Goal: Transaction & Acquisition: Book appointment/travel/reservation

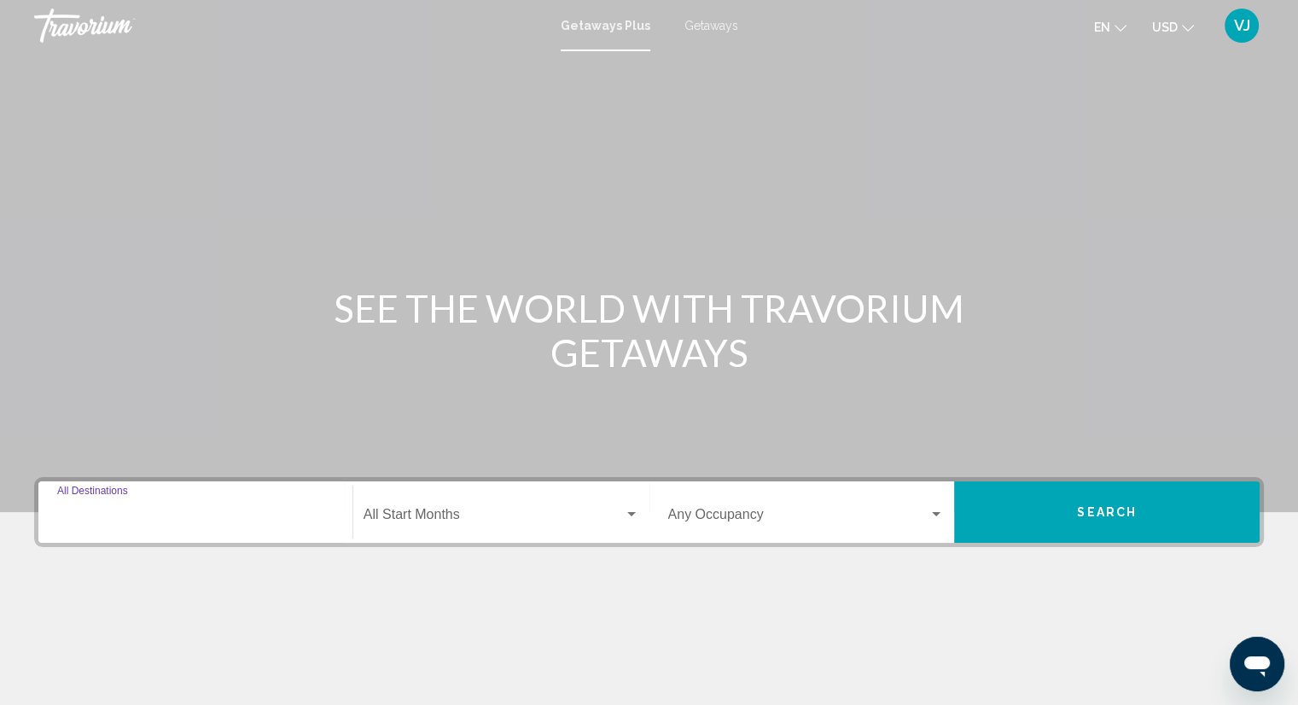
click at [173, 520] on input "Destination All Destinations" at bounding box center [195, 517] width 276 height 15
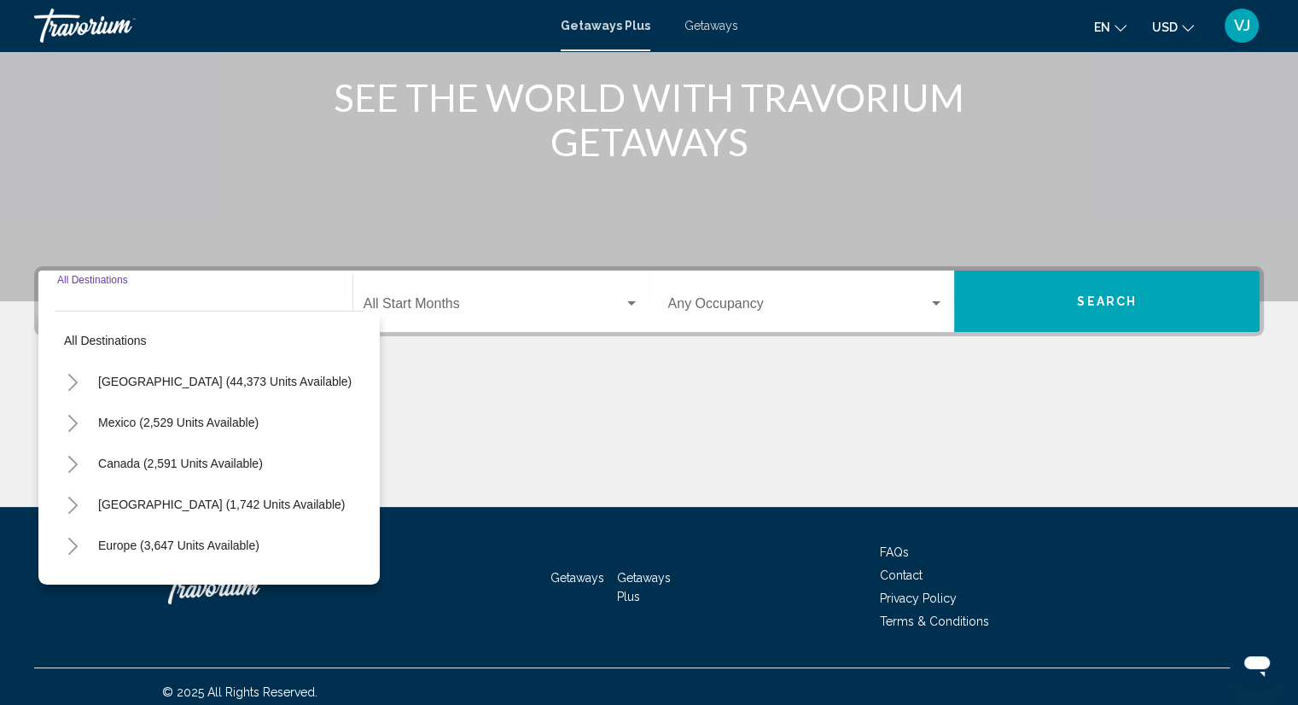
scroll to position [222, 0]
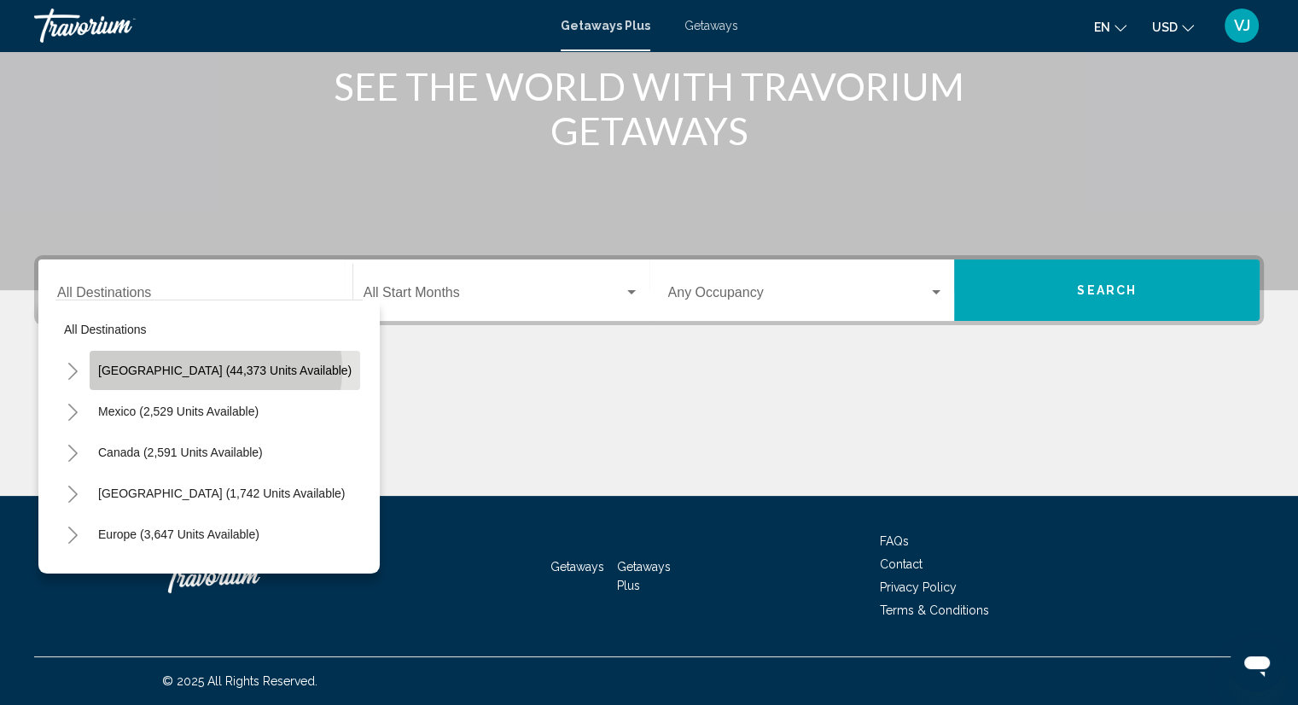
click at [215, 369] on span "[GEOGRAPHIC_DATA] (44,373 units available)" at bounding box center [224, 371] width 253 height 14
type input "**********"
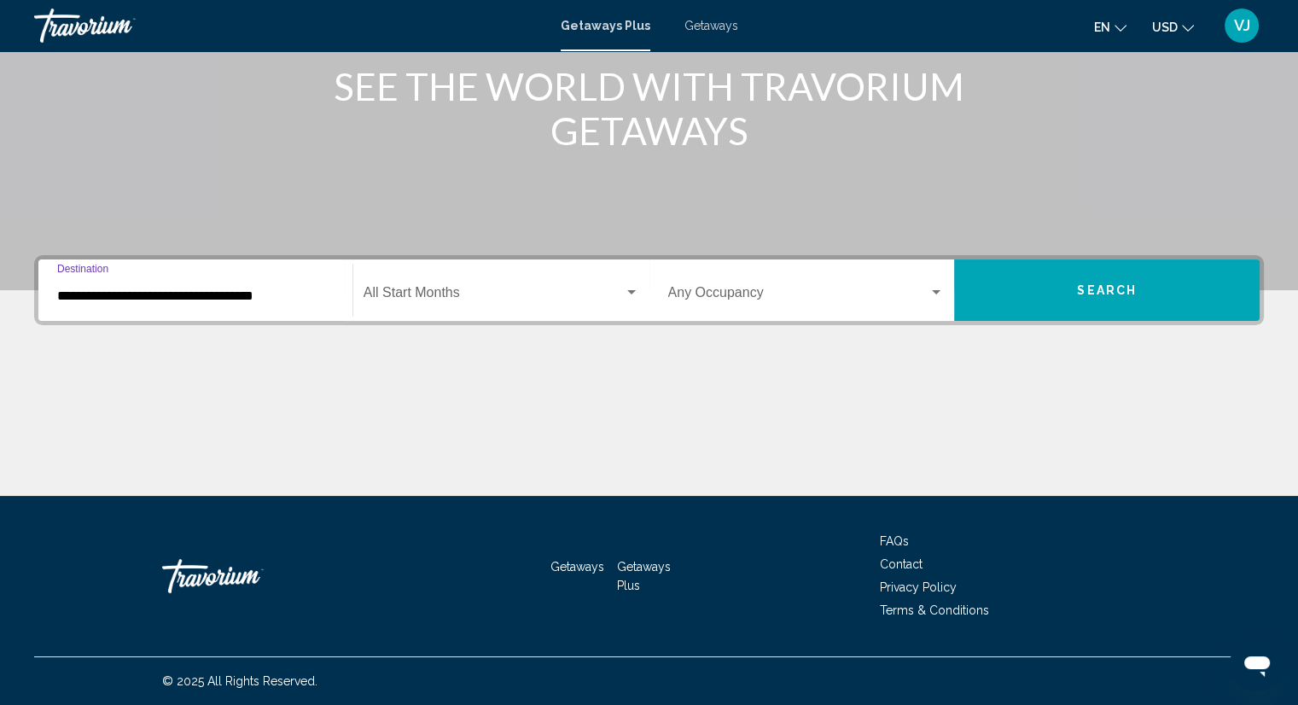
click at [633, 288] on div "Search widget" at bounding box center [631, 293] width 15 height 14
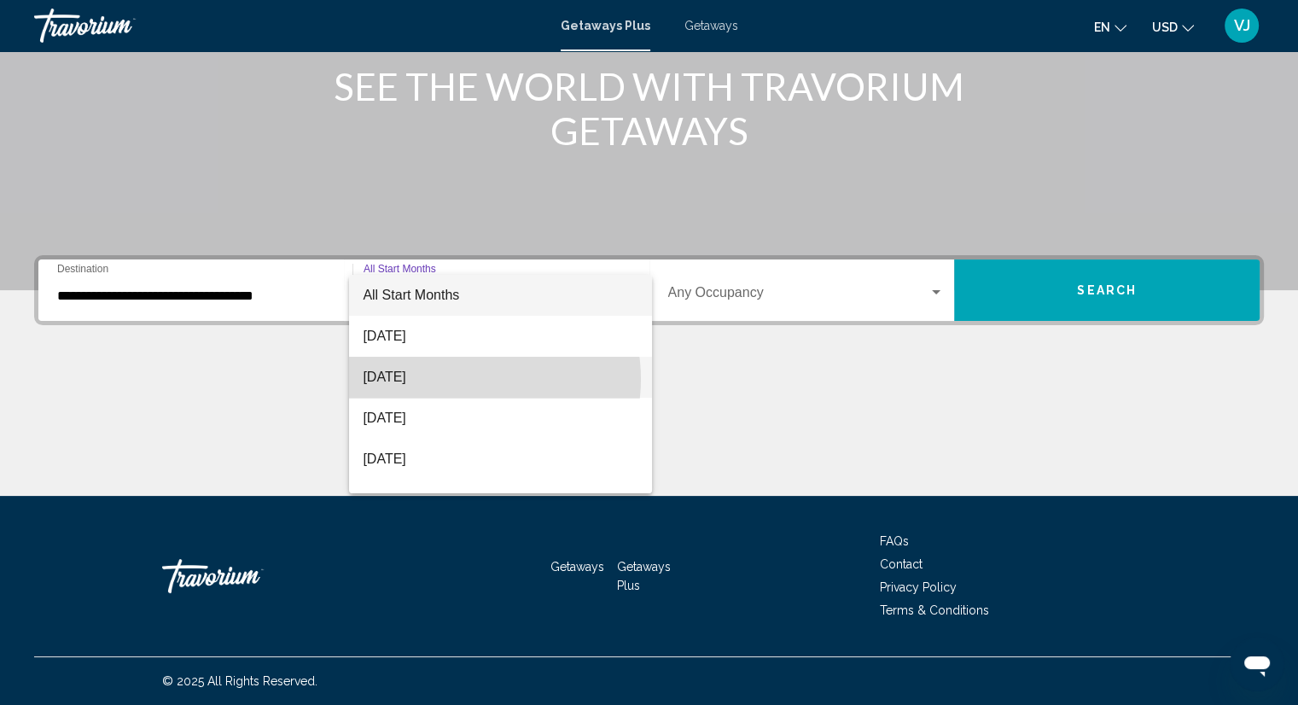
click at [472, 379] on span "[DATE]" at bounding box center [501, 377] width 276 height 41
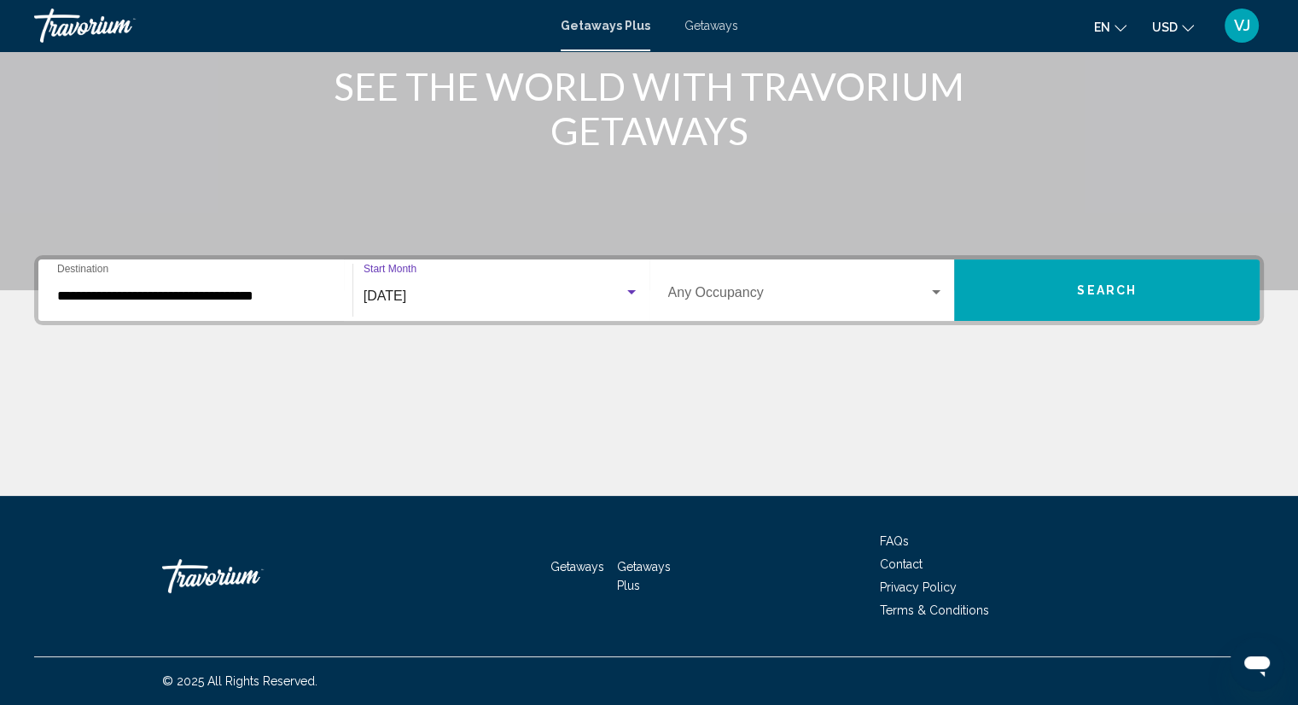
click at [1031, 294] on button "Search" at bounding box center [1106, 289] width 305 height 61
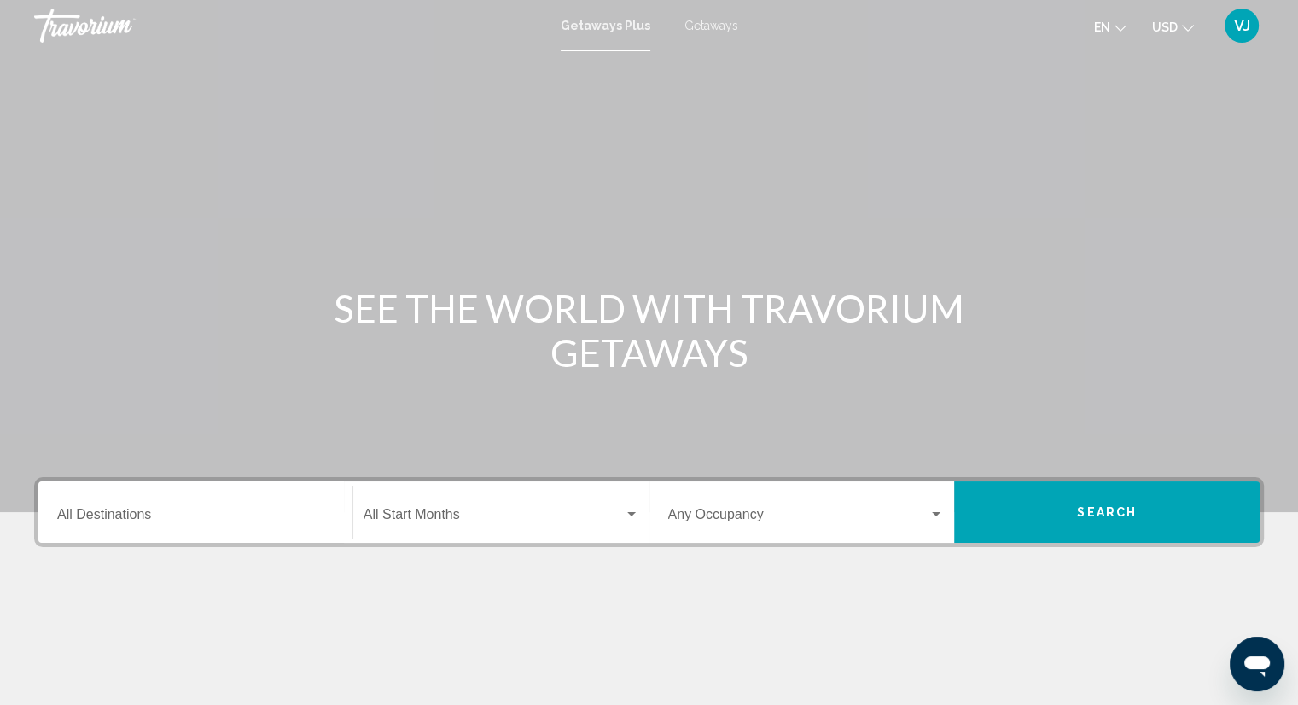
click at [693, 23] on span "Getaways" at bounding box center [711, 26] width 54 height 14
click at [212, 519] on input "Destination All Destinations" at bounding box center [195, 517] width 276 height 15
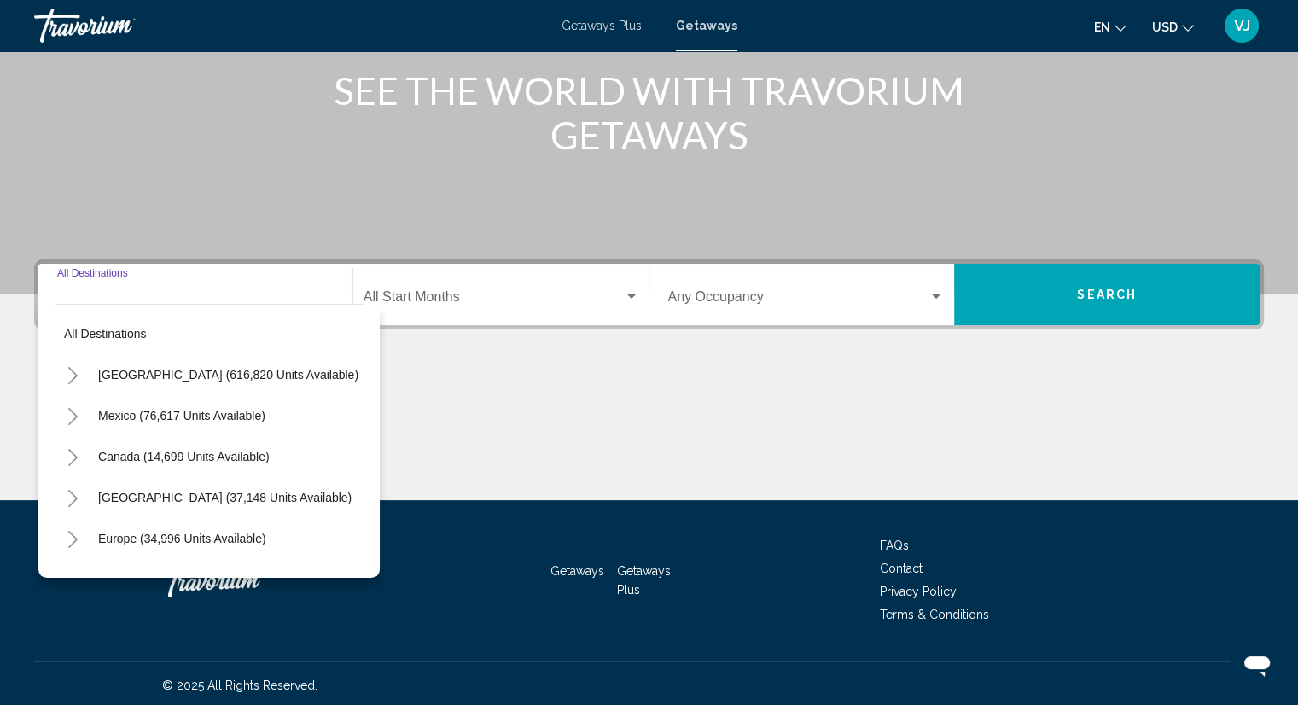
scroll to position [222, 0]
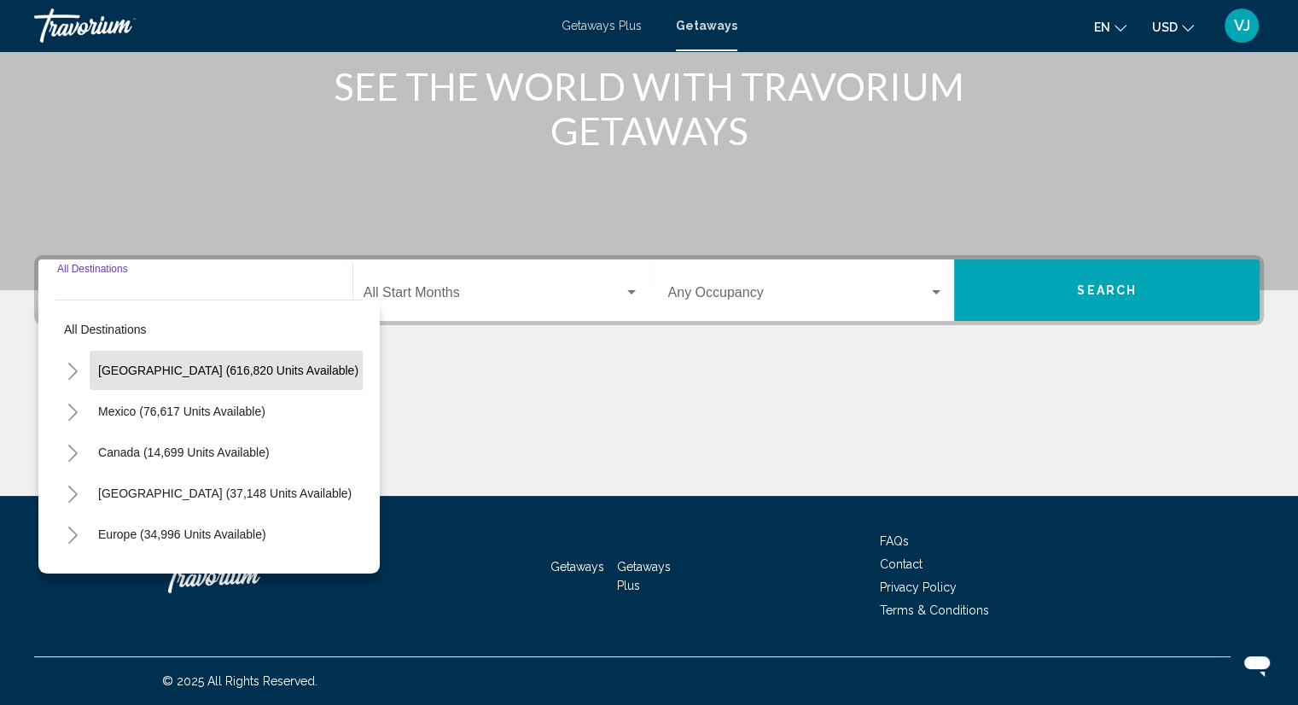
click at [241, 376] on span "[GEOGRAPHIC_DATA] (616,820 units available)" at bounding box center [228, 371] width 260 height 14
type input "**********"
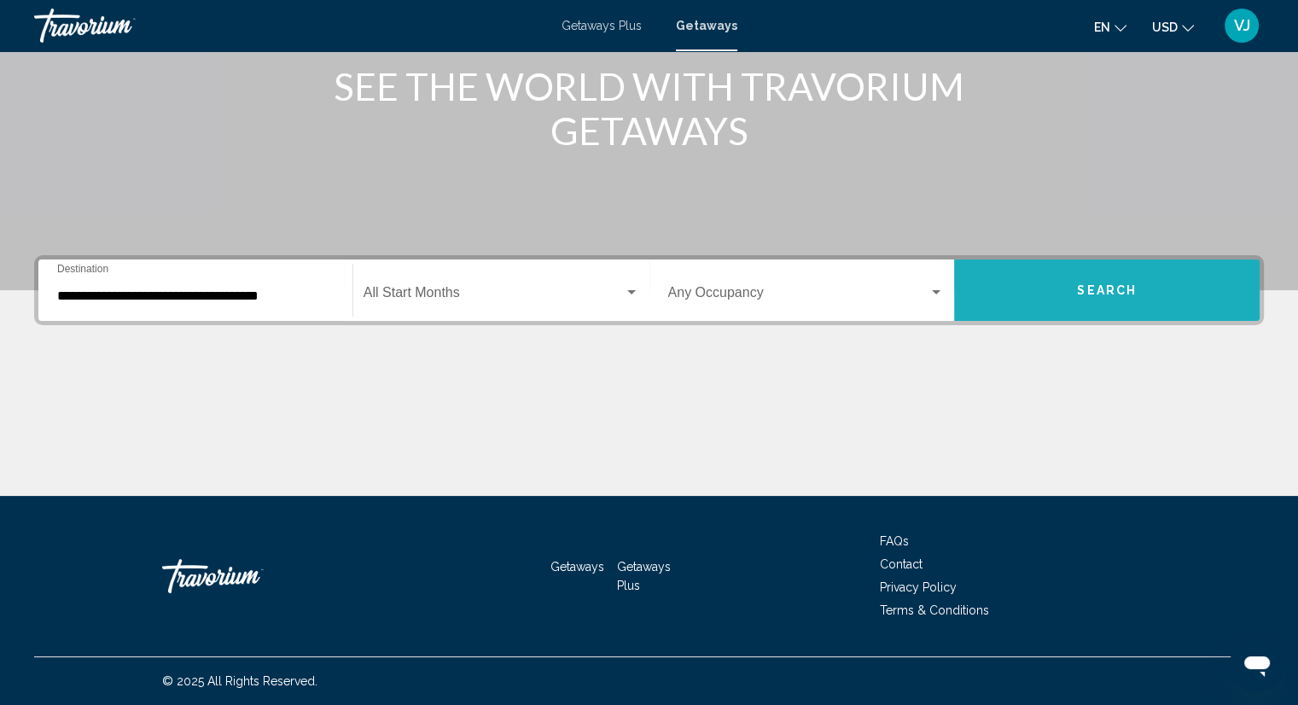
click at [1102, 288] on span "Search" at bounding box center [1107, 291] width 60 height 14
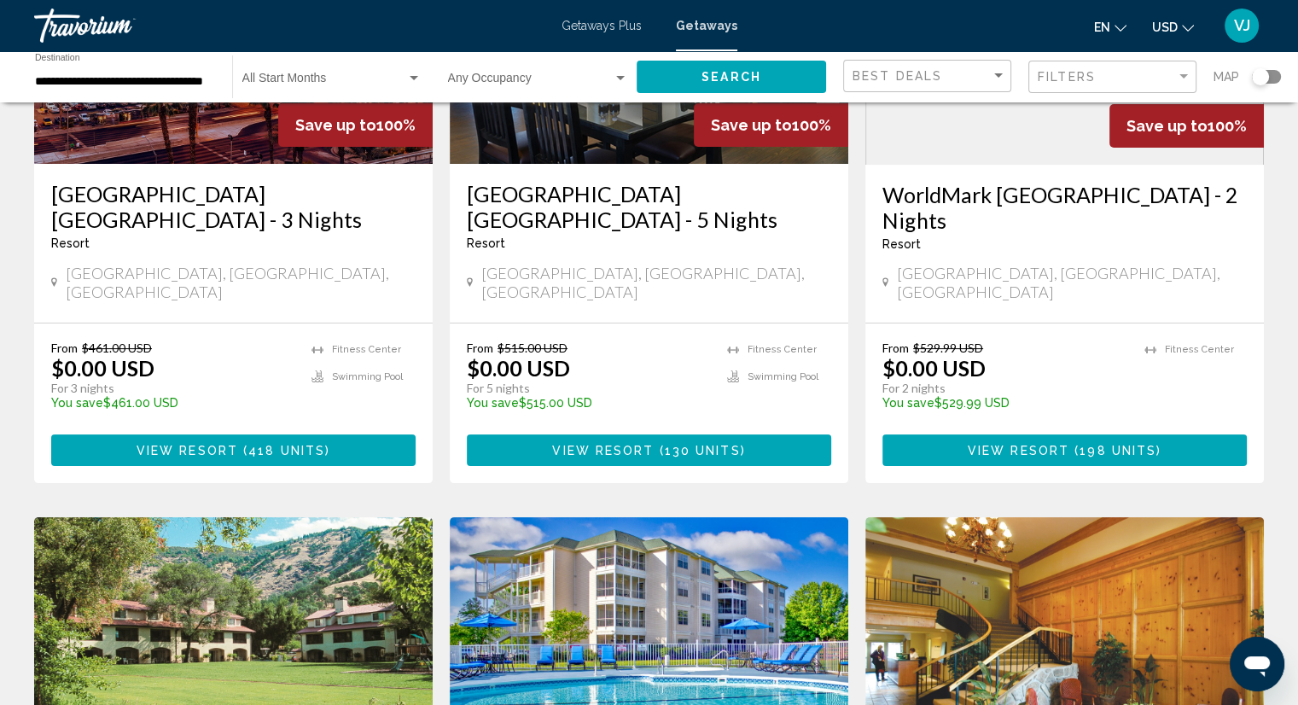
scroll to position [309, 0]
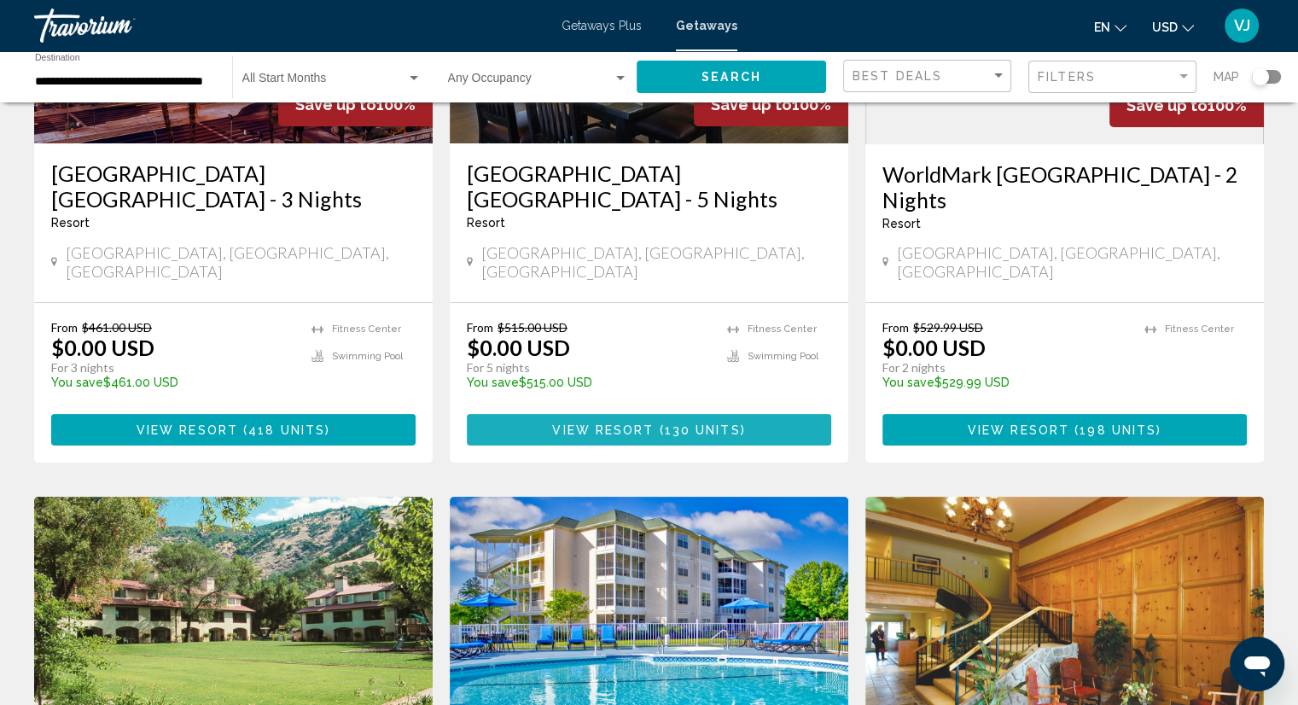
click at [654, 423] on span "Main content" at bounding box center [656, 430] width 5 height 14
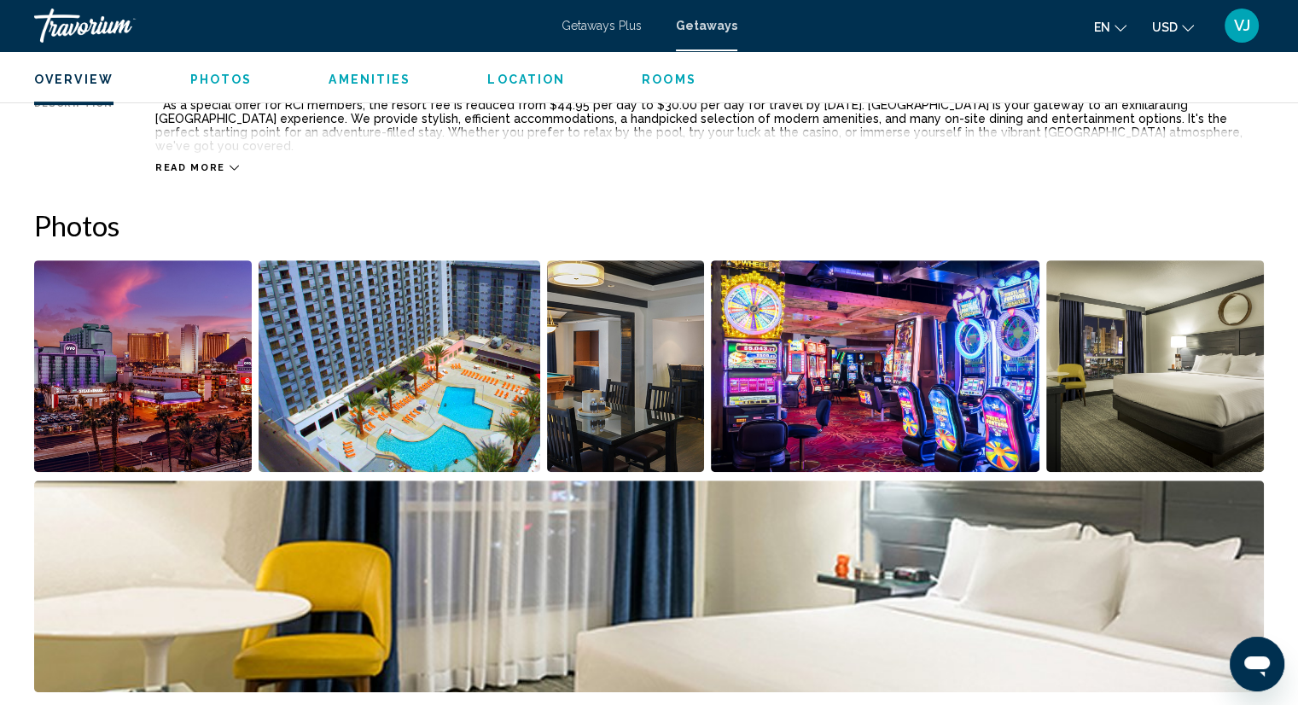
scroll to position [639, 0]
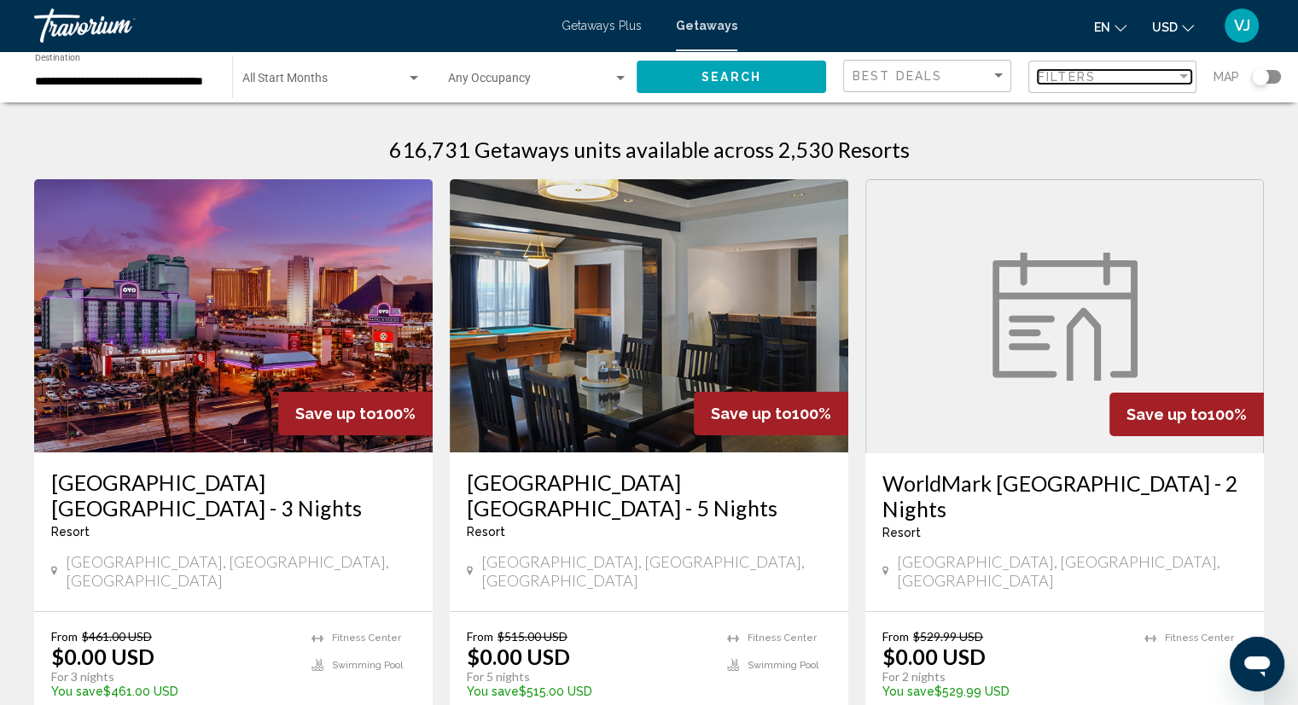
click at [1147, 78] on div "Filters" at bounding box center [1107, 77] width 138 height 14
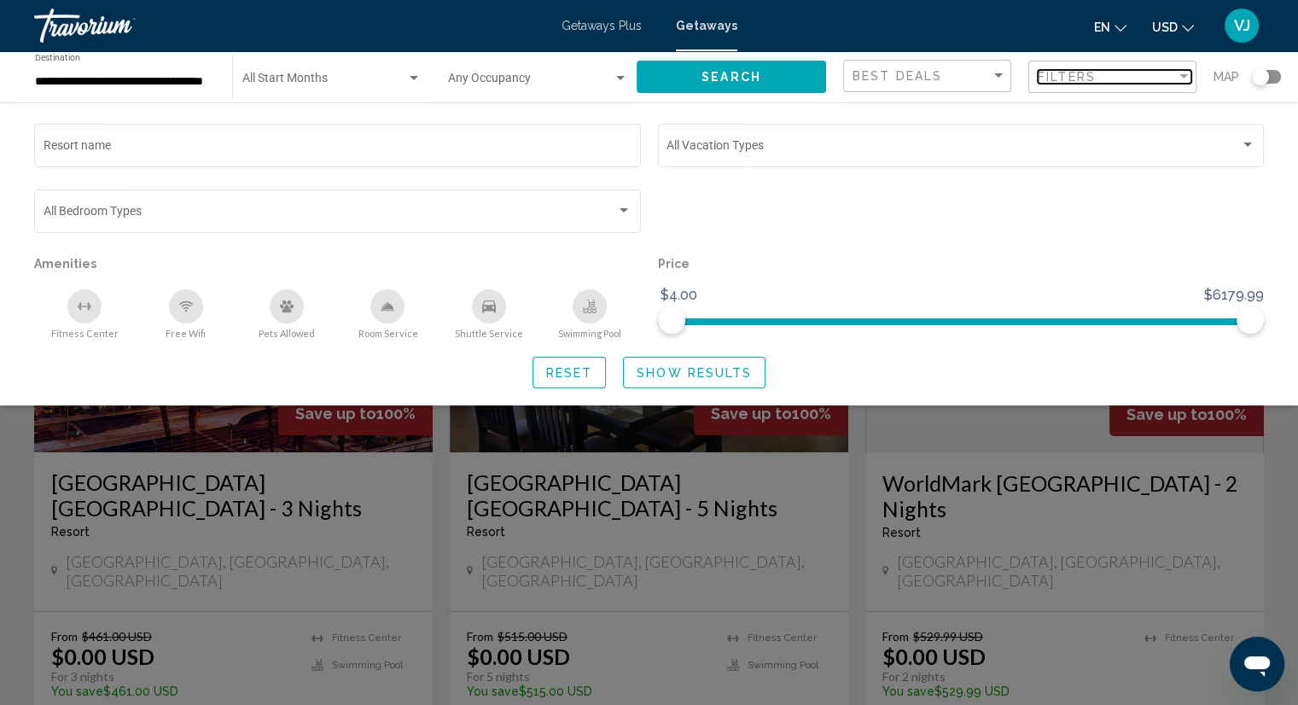
click at [1147, 79] on div "Filters" at bounding box center [1107, 77] width 138 height 14
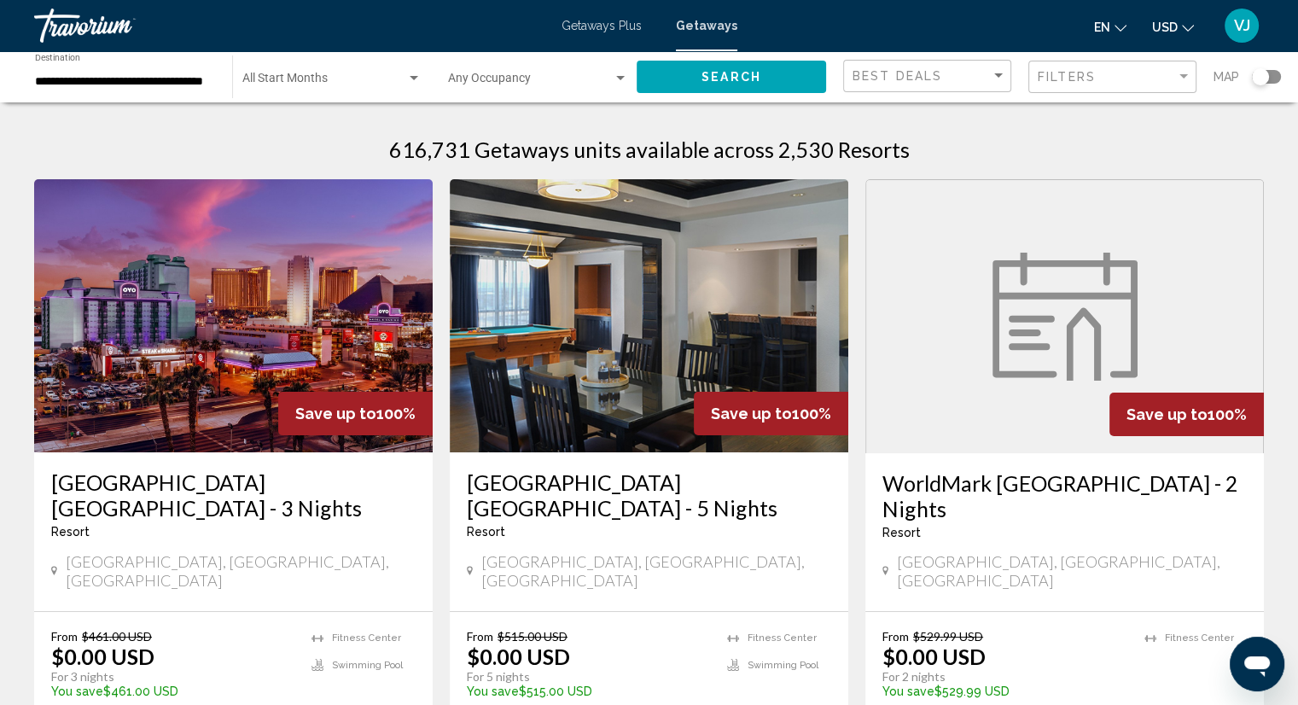
click at [618, 76] on div "Search widget" at bounding box center [620, 78] width 9 height 4
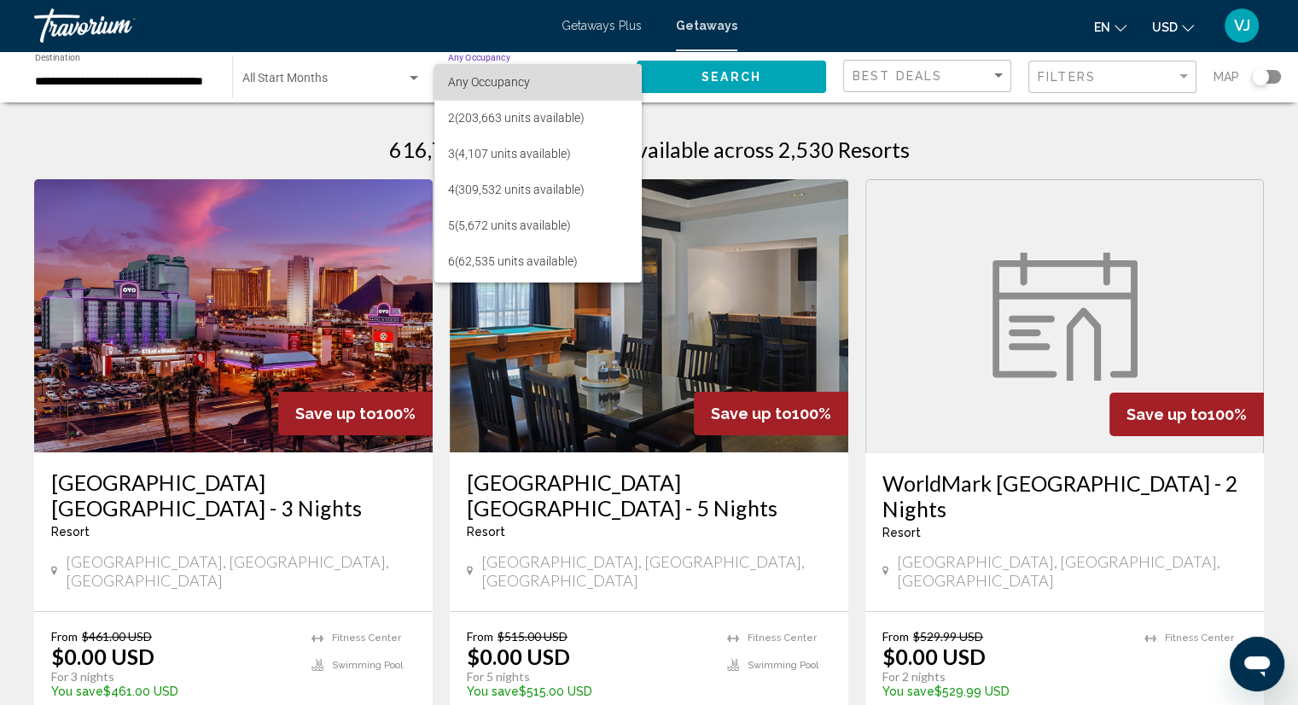
click at [618, 77] on mat-option "Any Occupancy" at bounding box center [537, 82] width 207 height 36
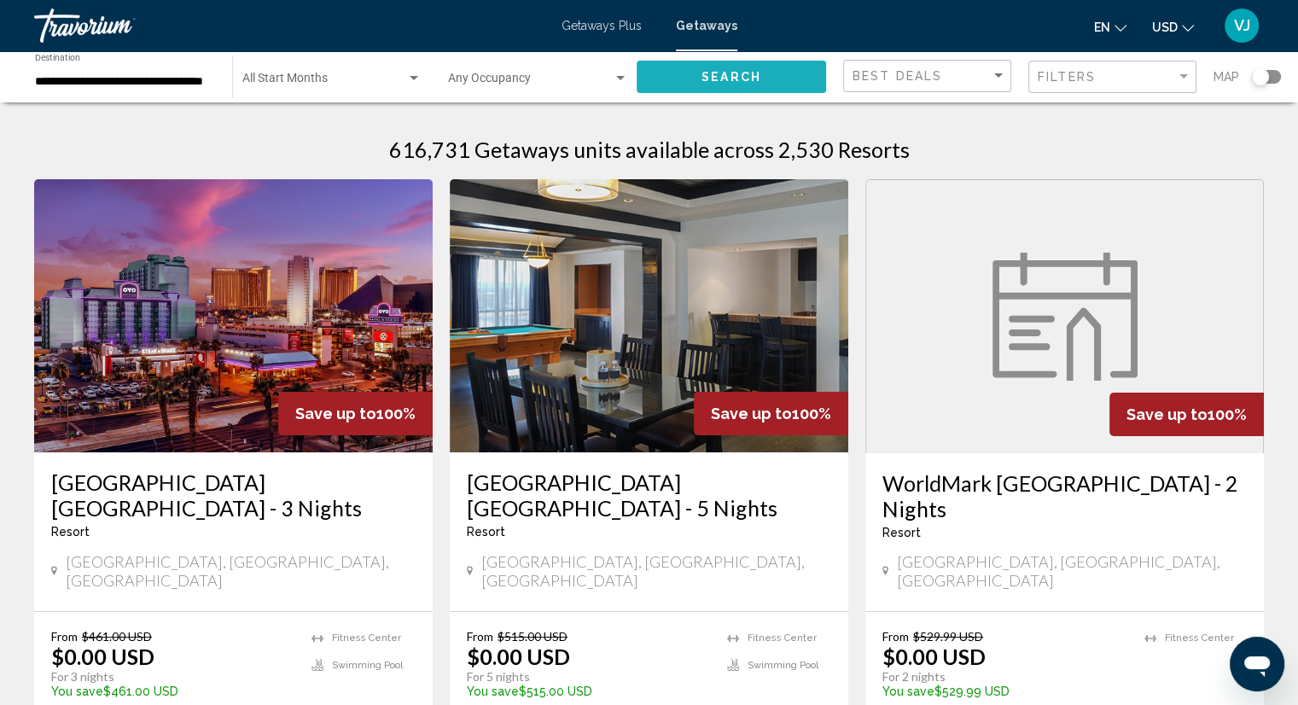
click at [741, 71] on span "Search" at bounding box center [731, 78] width 60 height 14
click at [1191, 27] on icon "Change currency" at bounding box center [1188, 28] width 12 height 7
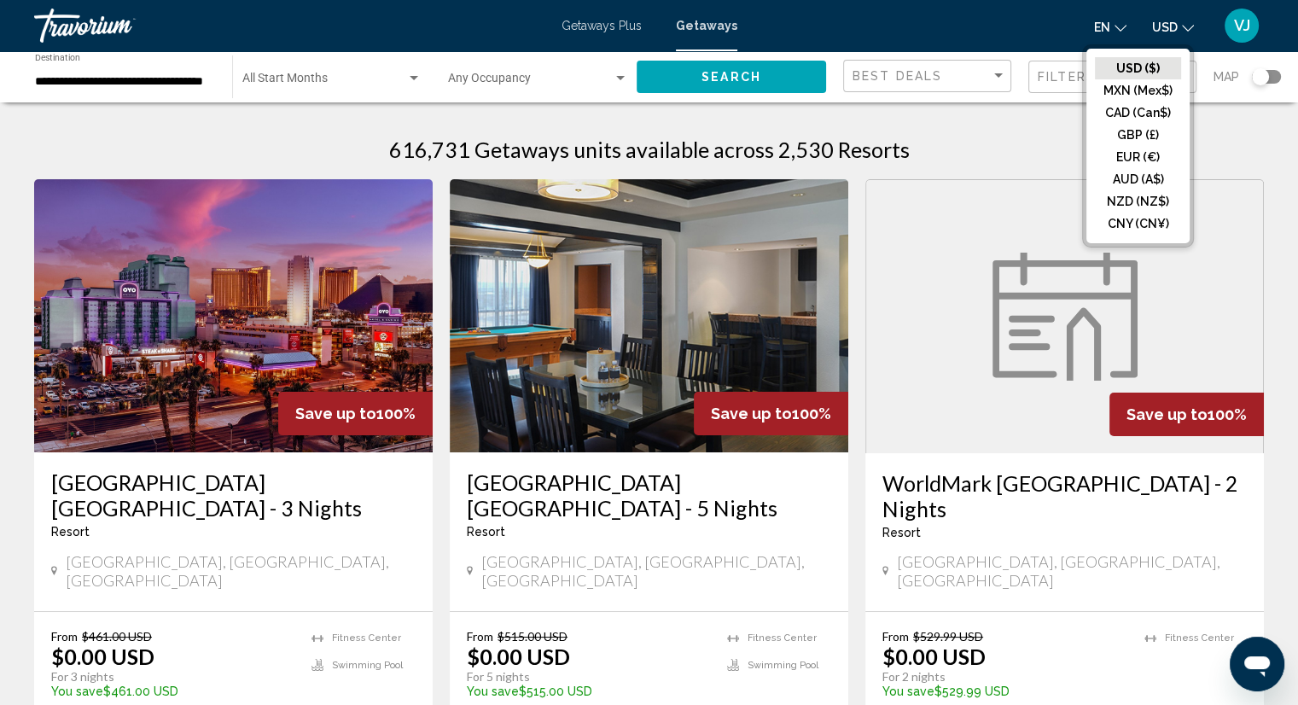
click at [1191, 27] on icon "Change currency" at bounding box center [1188, 28] width 12 height 7
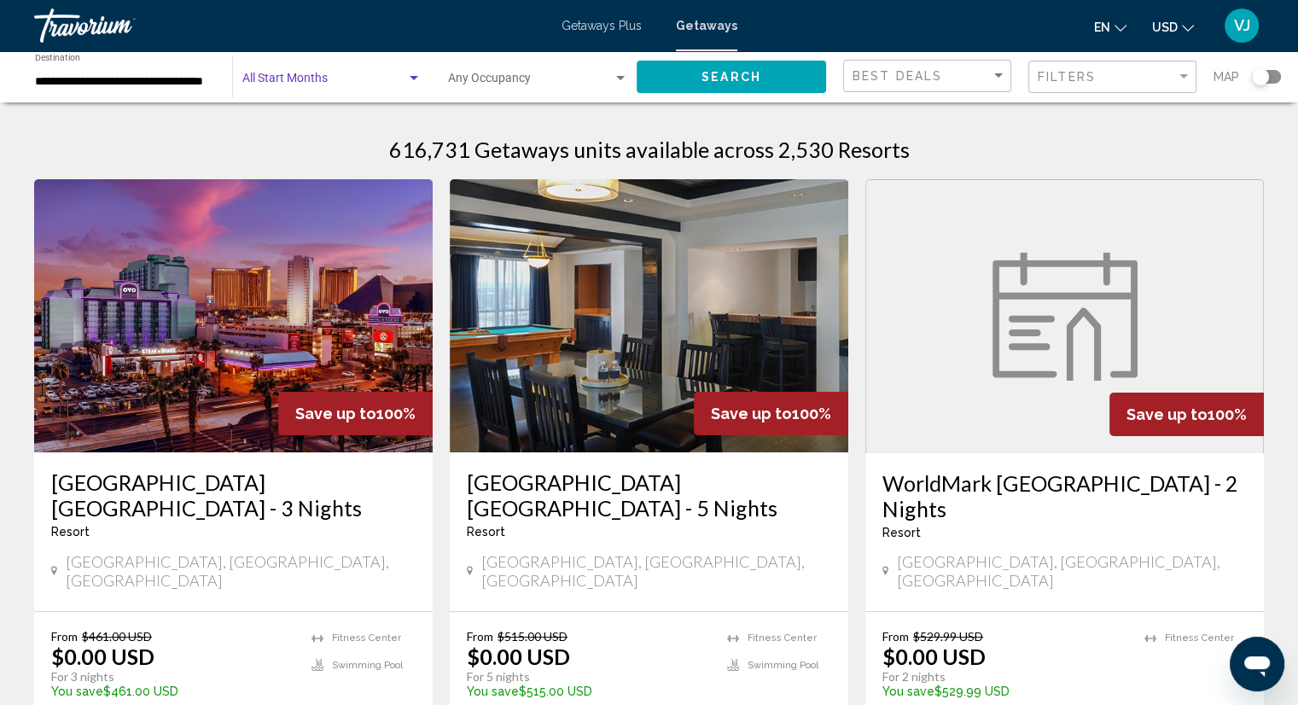
click at [414, 76] on div "Search widget" at bounding box center [414, 78] width 9 height 4
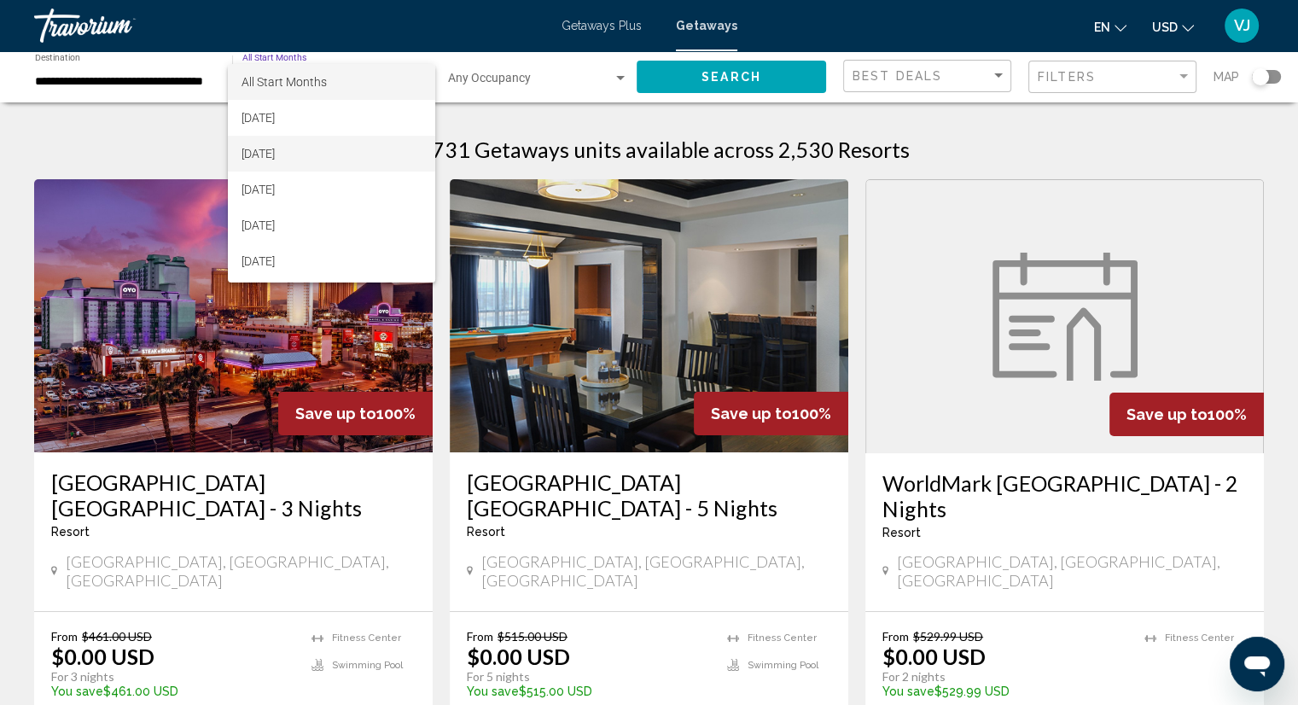
click at [299, 158] on span "[DATE]" at bounding box center [330, 154] width 179 height 36
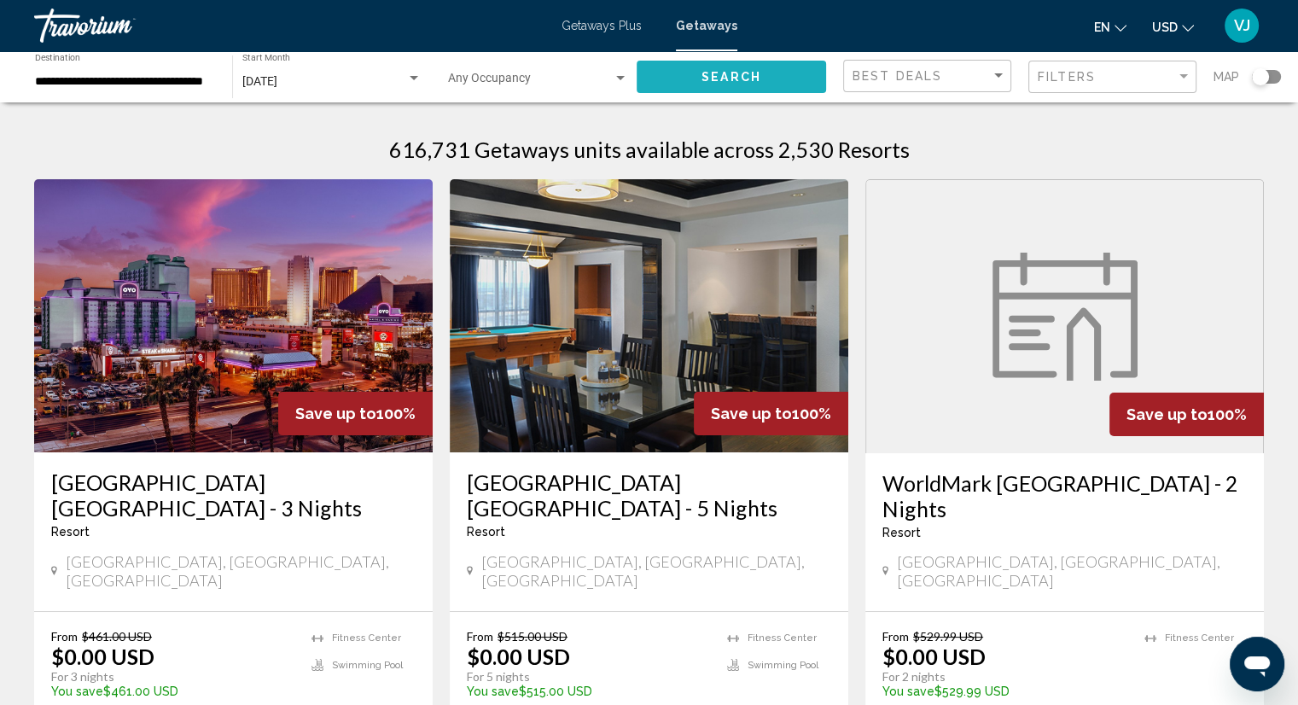
click at [699, 78] on button "Search" at bounding box center [731, 77] width 189 height 32
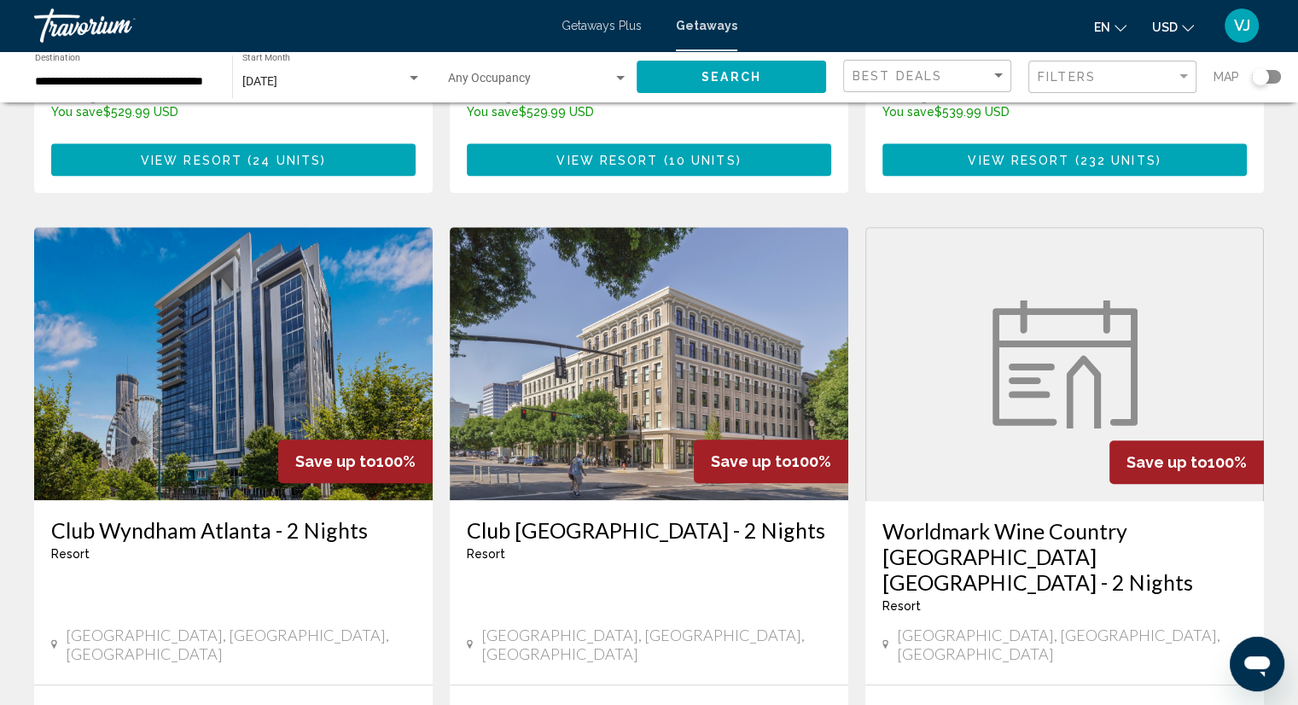
scroll to position [2153, 0]
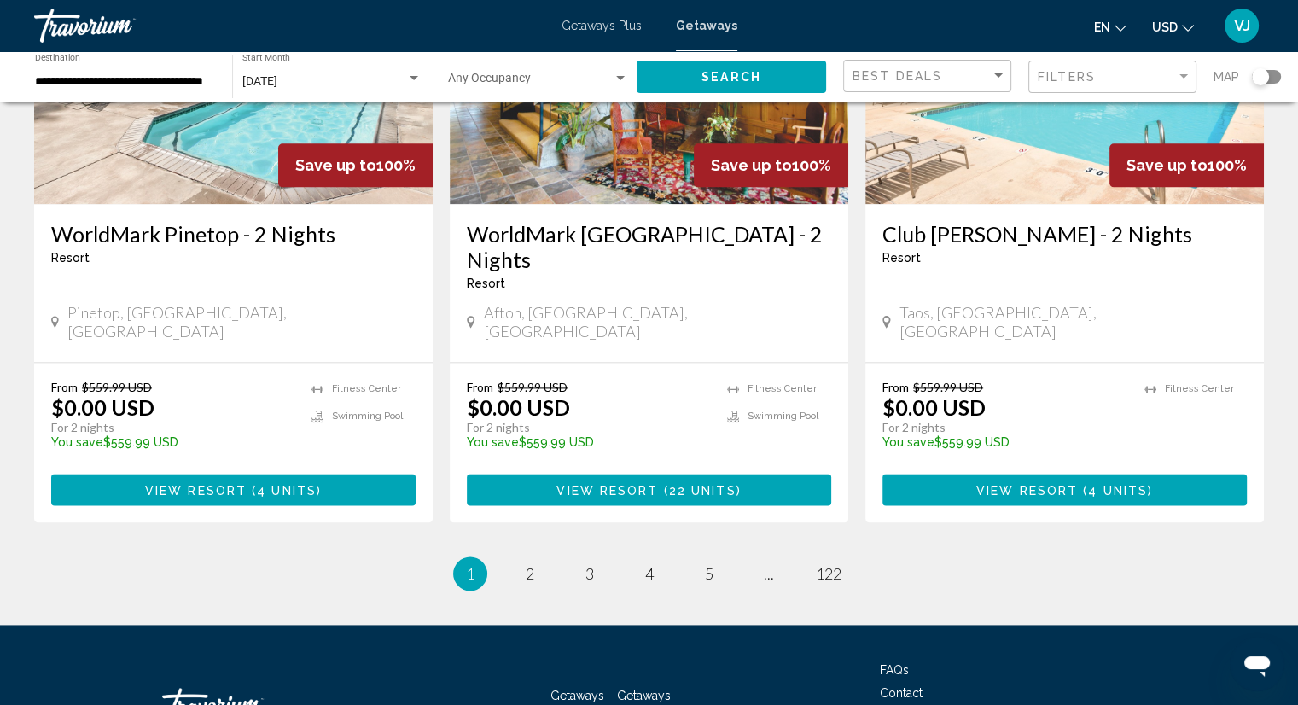
click at [652, 689] on span "Getaways Plus" at bounding box center [644, 705] width 54 height 32
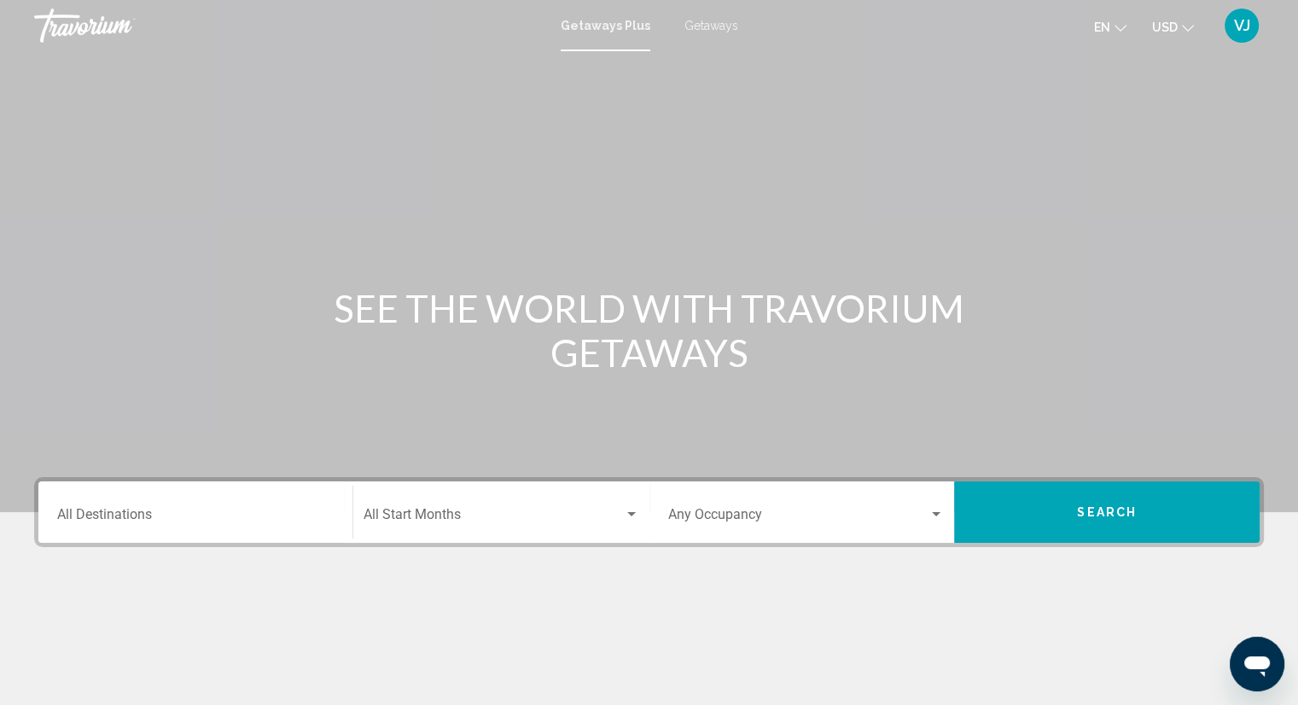
click at [207, 510] on input "Destination All Destinations" at bounding box center [195, 517] width 276 height 15
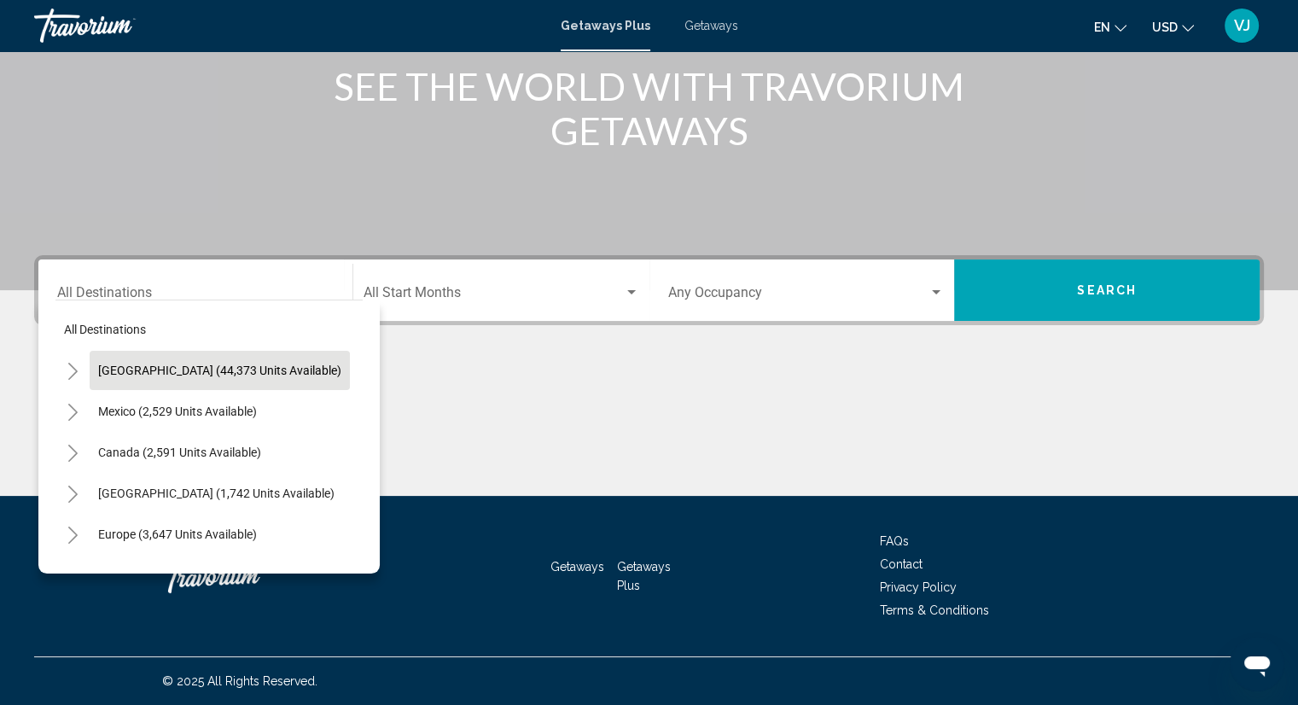
click at [132, 367] on span "[GEOGRAPHIC_DATA] (44,373 units available)" at bounding box center [219, 371] width 243 height 14
type input "**********"
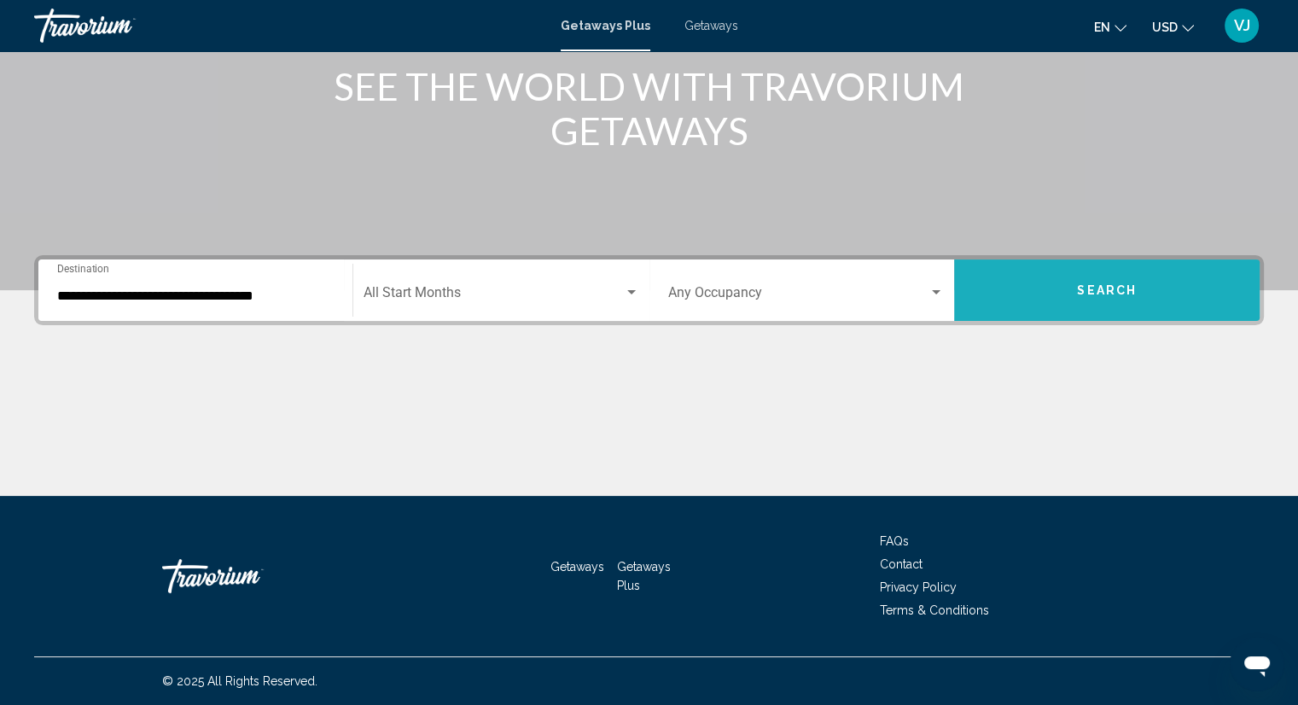
click at [1096, 282] on span "Search" at bounding box center [1107, 289] width 60 height 14
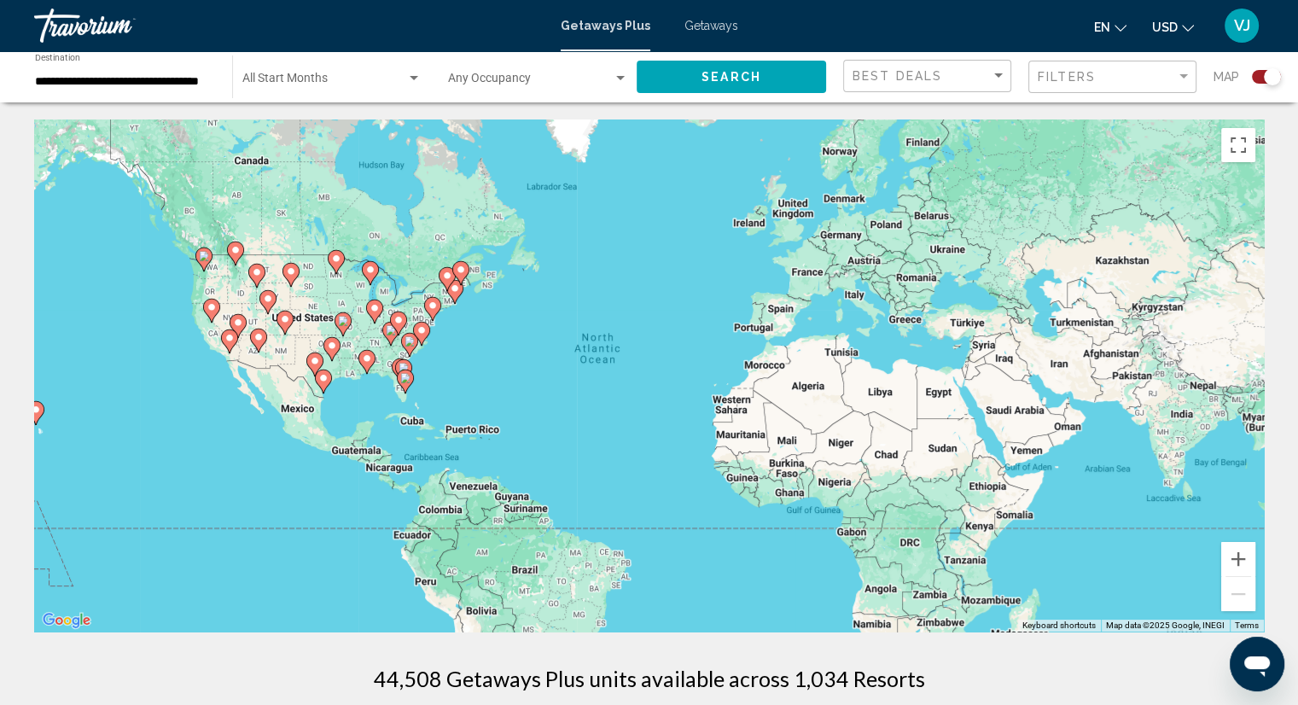
click at [235, 321] on image "Main content" at bounding box center [238, 322] width 10 height 10
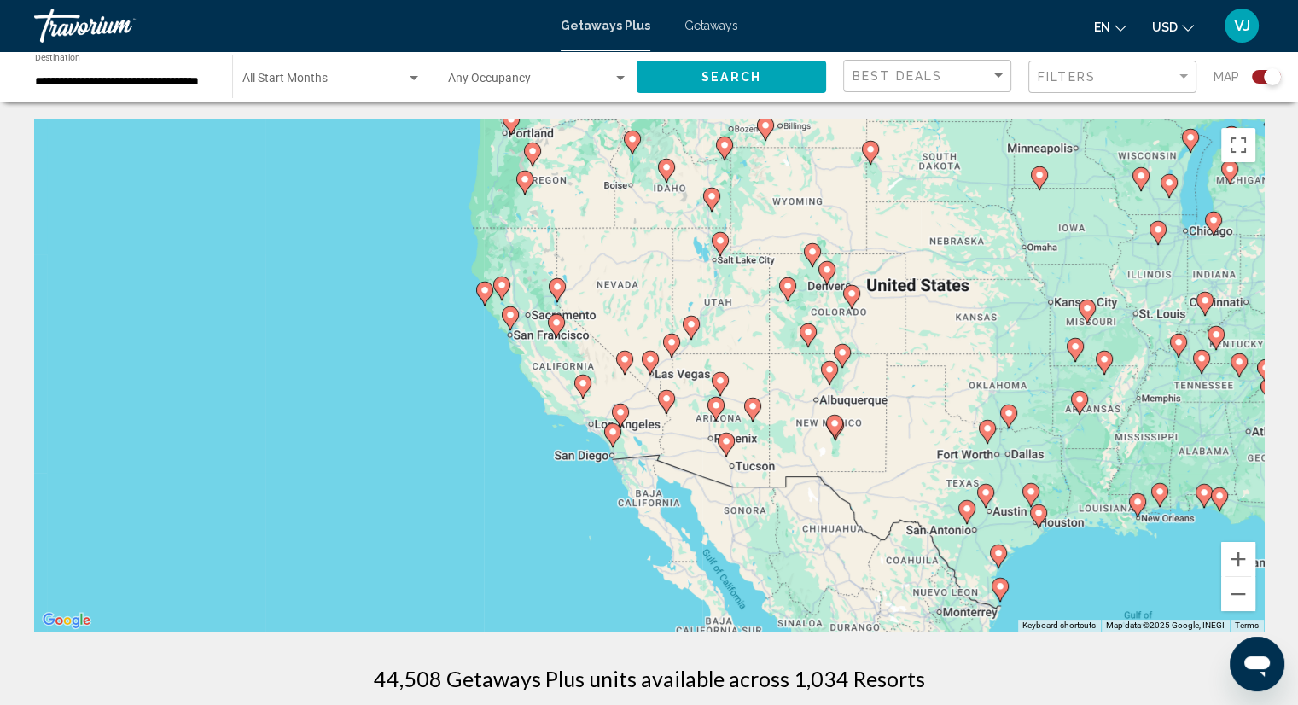
click at [719, 376] on image "Main content" at bounding box center [720, 380] width 10 height 10
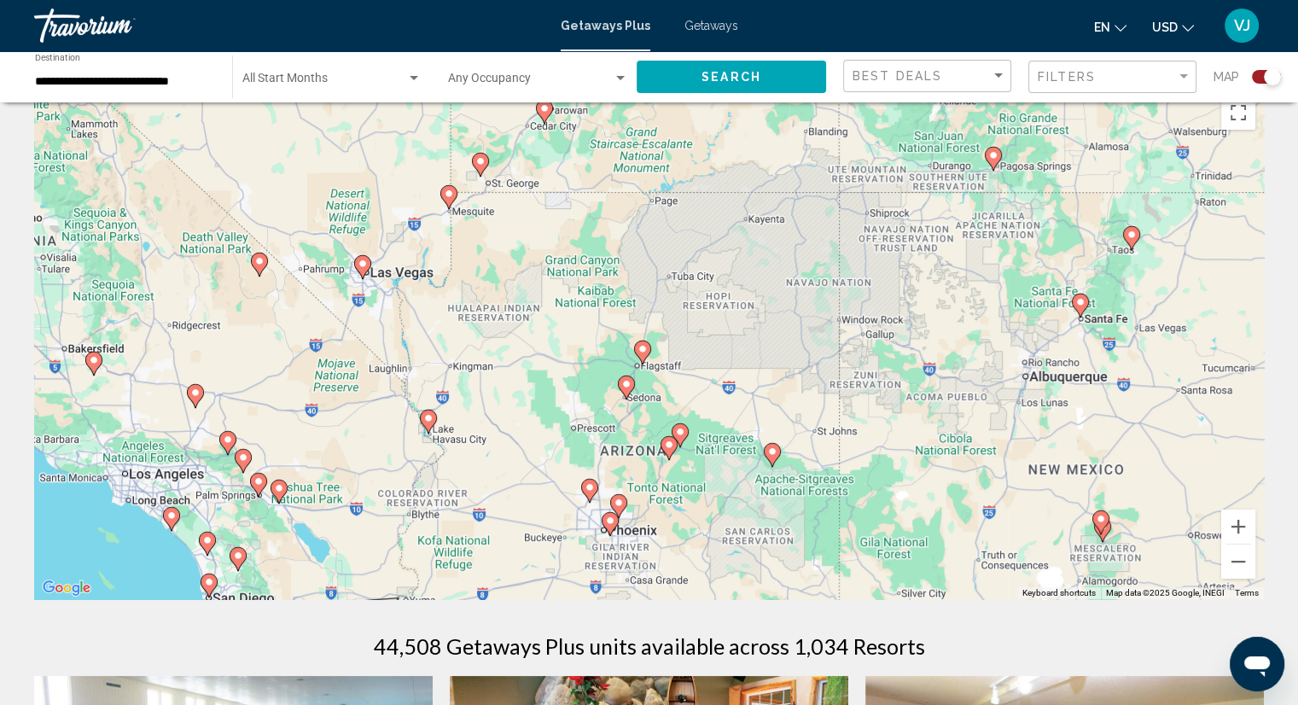
scroll to position [33, 0]
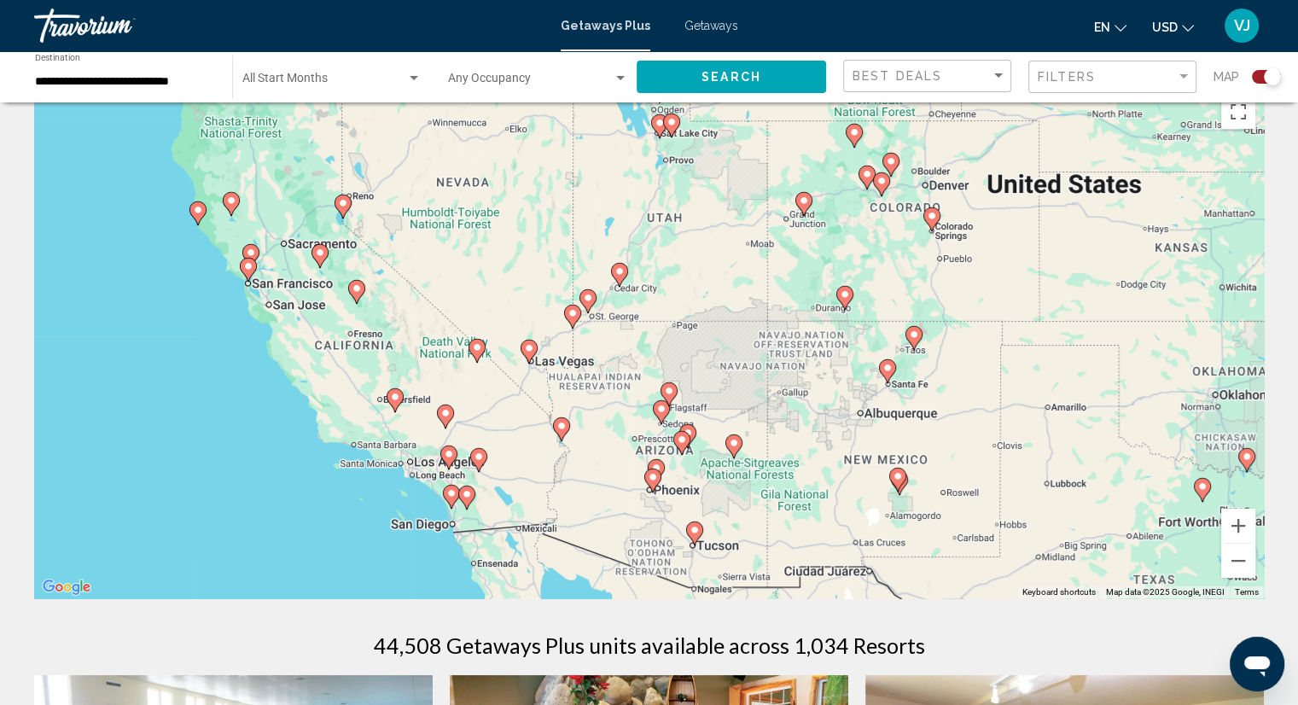
click at [526, 352] on image "Main content" at bounding box center [529, 348] width 10 height 10
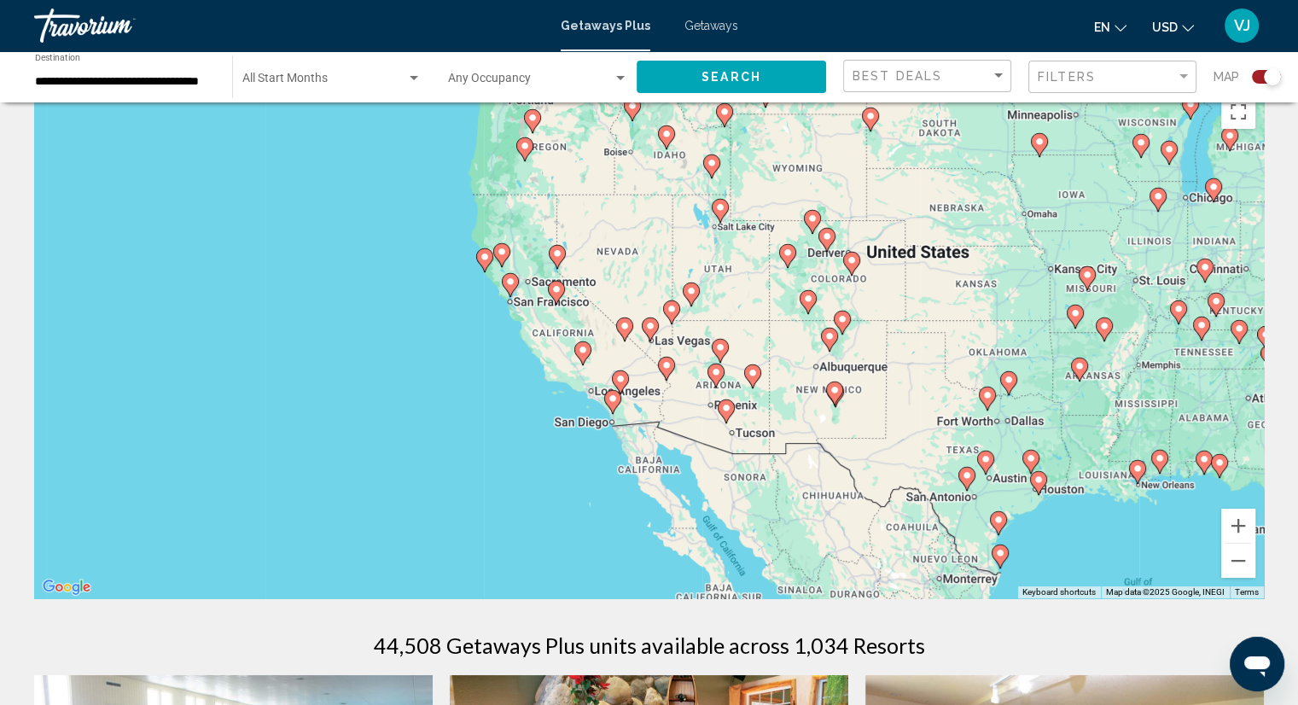
click at [720, 346] on image "Main content" at bounding box center [720, 347] width 10 height 10
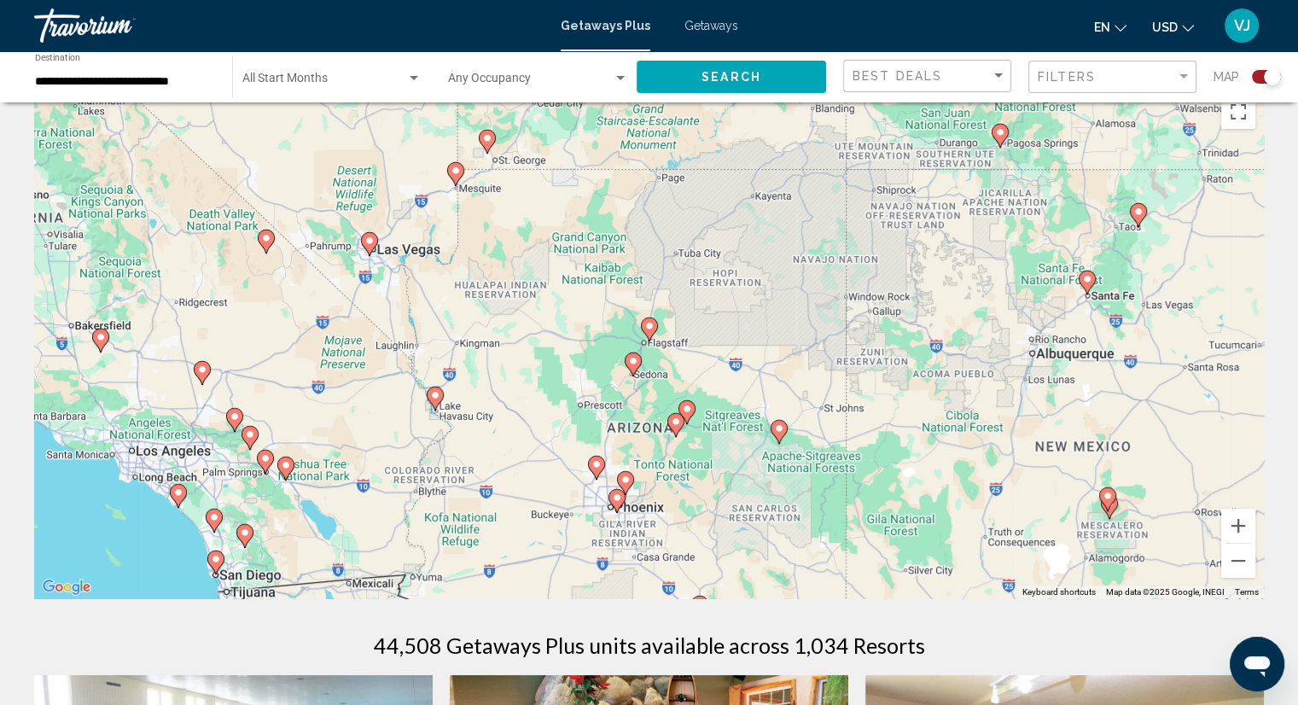
click at [408, 255] on div "To navigate, press the arrow keys. To activate drag with keyboard, press Alt + …" at bounding box center [649, 342] width 1230 height 512
click at [372, 241] on image "Main content" at bounding box center [369, 241] width 10 height 10
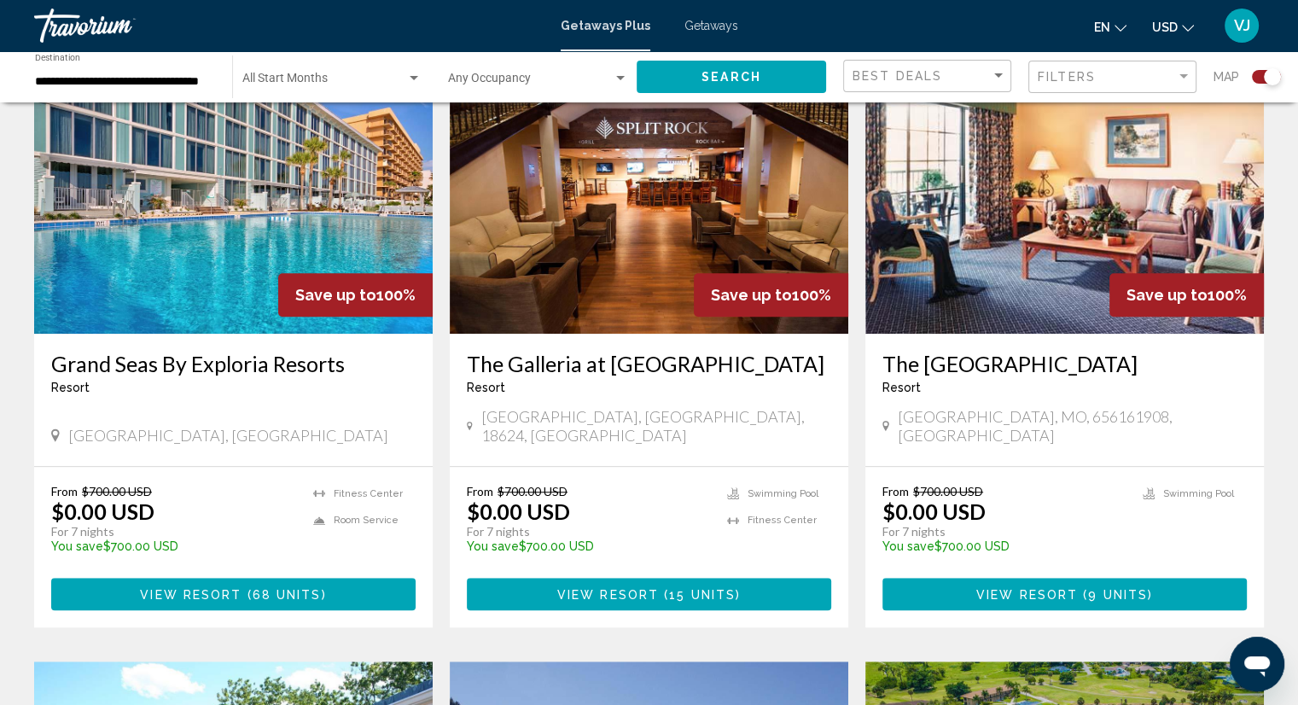
scroll to position [0, 0]
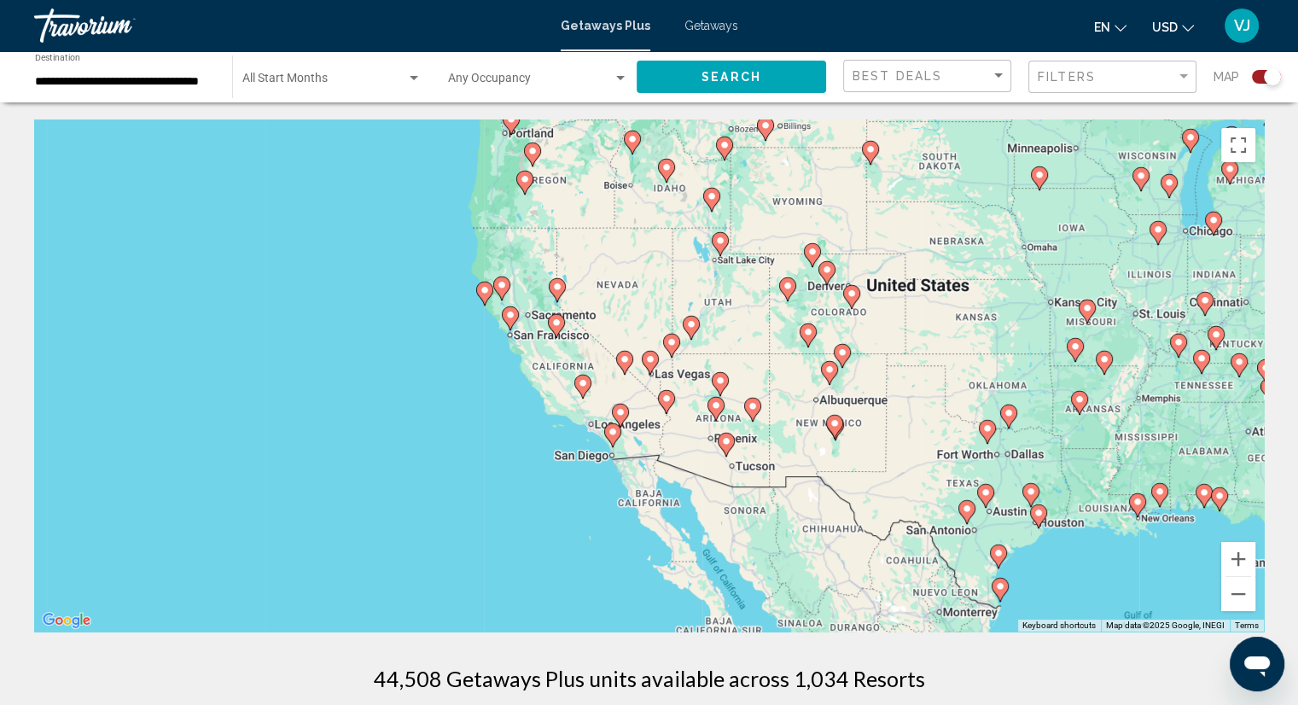
click at [171, 79] on input "**********" at bounding box center [125, 82] width 180 height 14
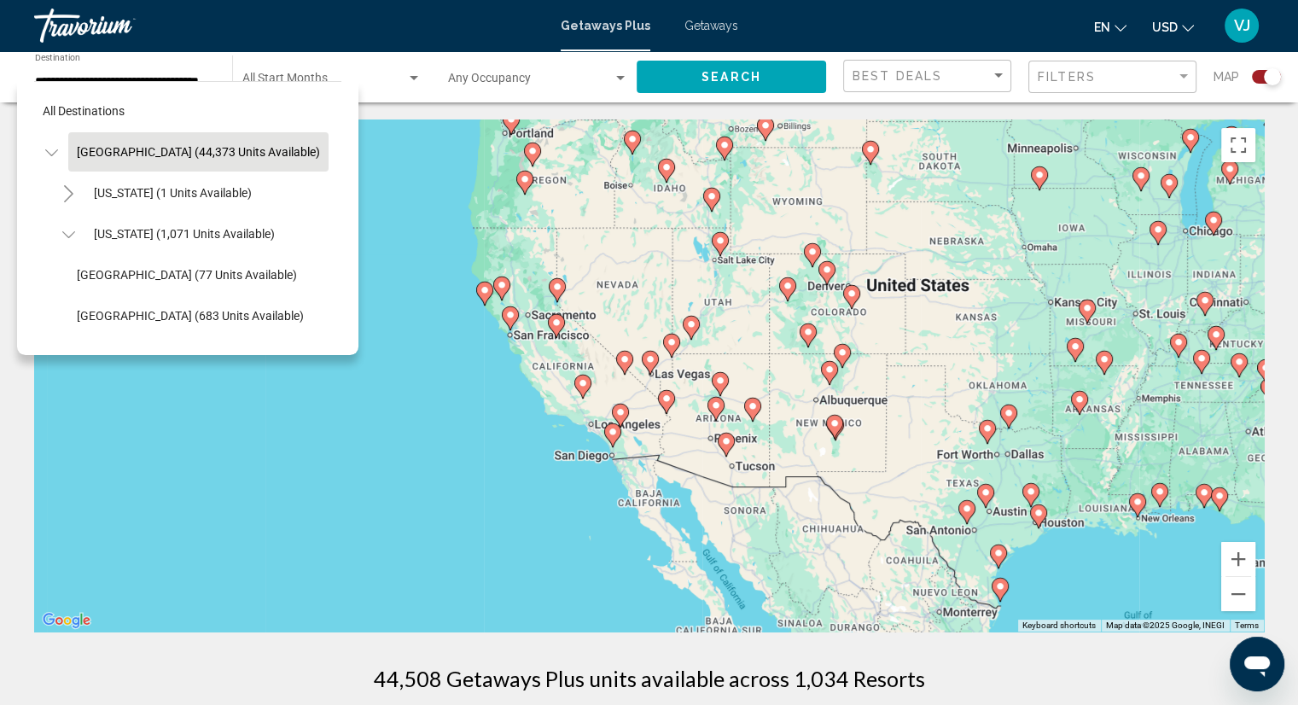
click at [663, 394] on image "Main content" at bounding box center [666, 398] width 10 height 10
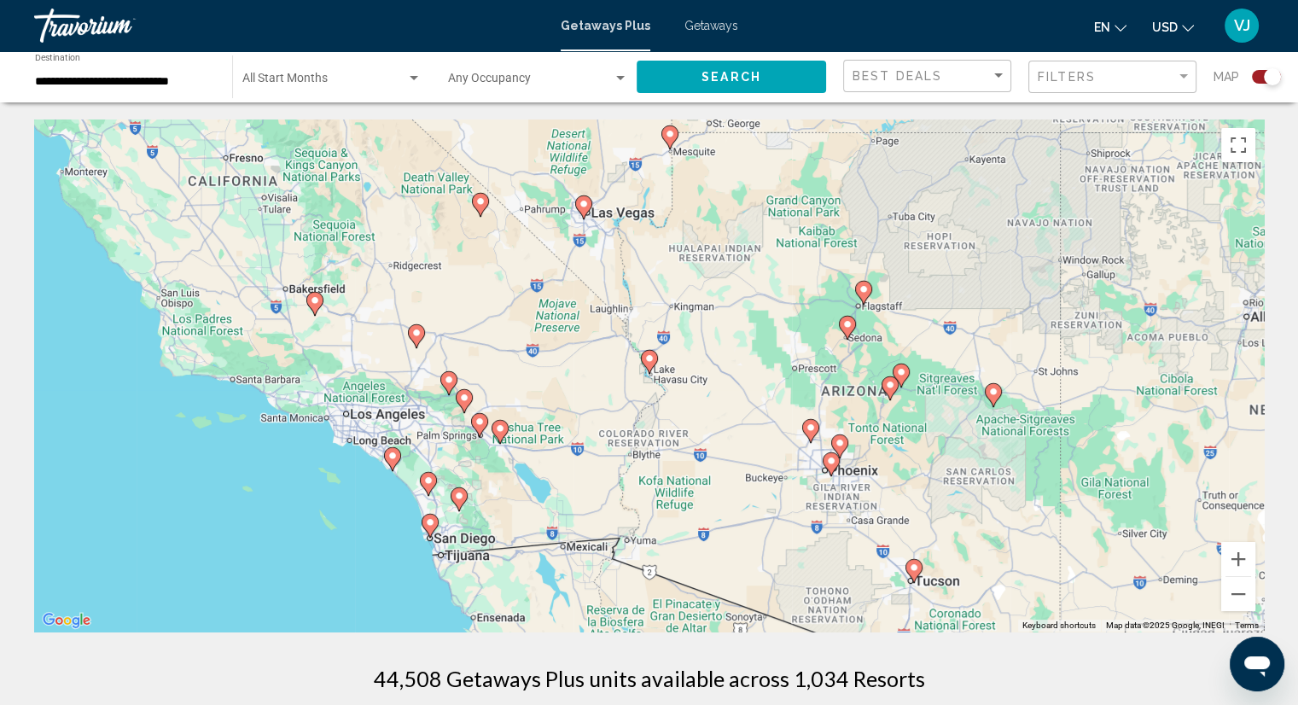
click at [140, 84] on input "**********" at bounding box center [125, 82] width 180 height 14
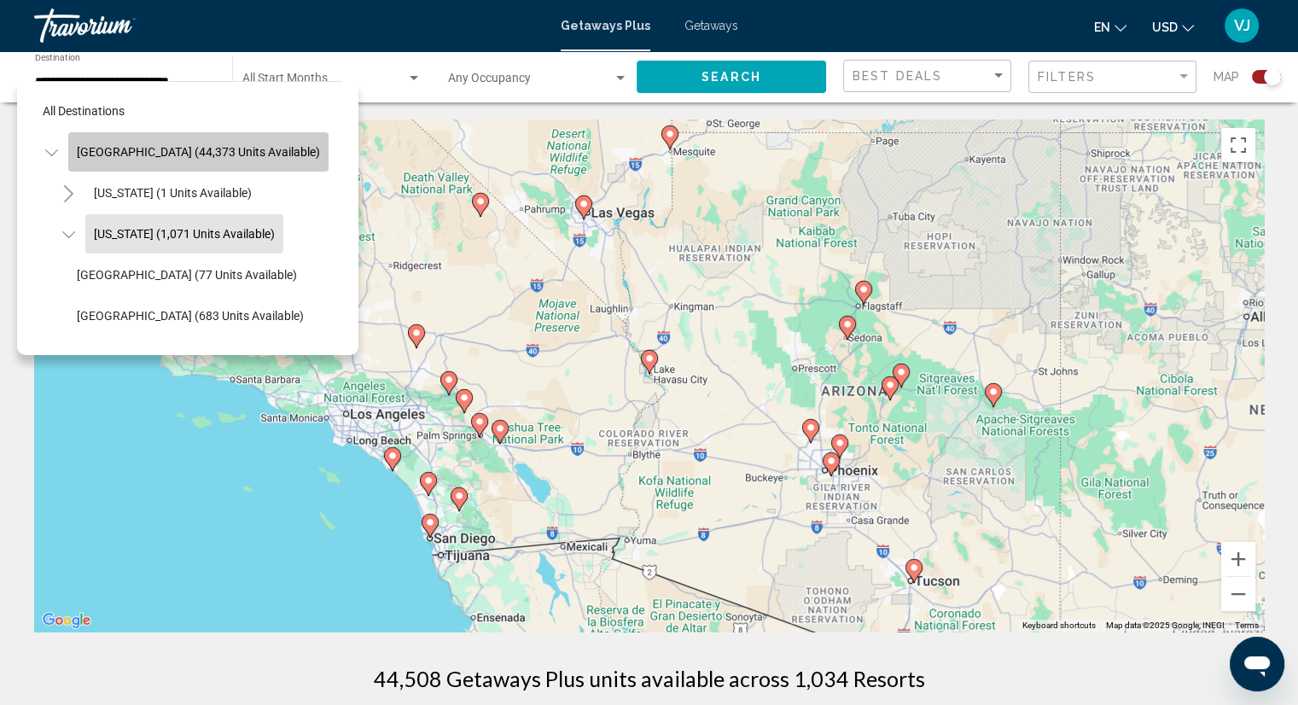
click at [253, 154] on span "[GEOGRAPHIC_DATA] (44,373 units available)" at bounding box center [198, 152] width 243 height 14
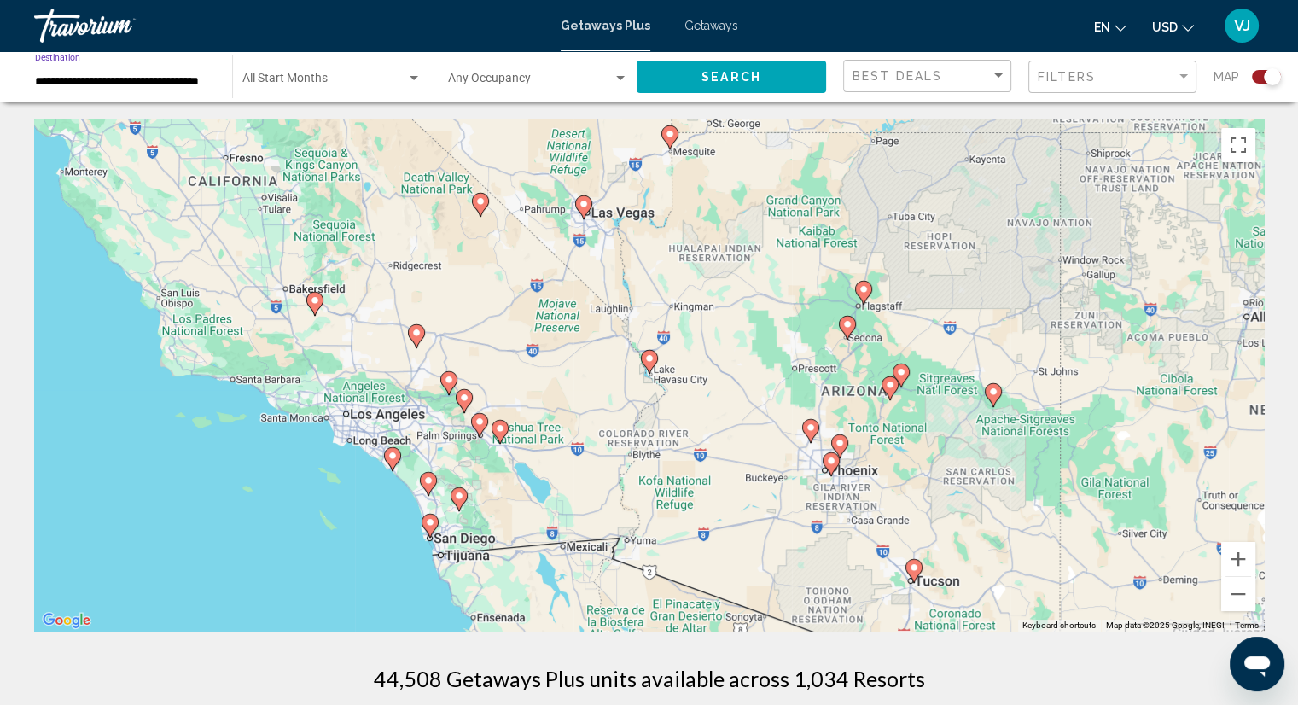
click at [140, 81] on input "**********" at bounding box center [125, 82] width 180 height 14
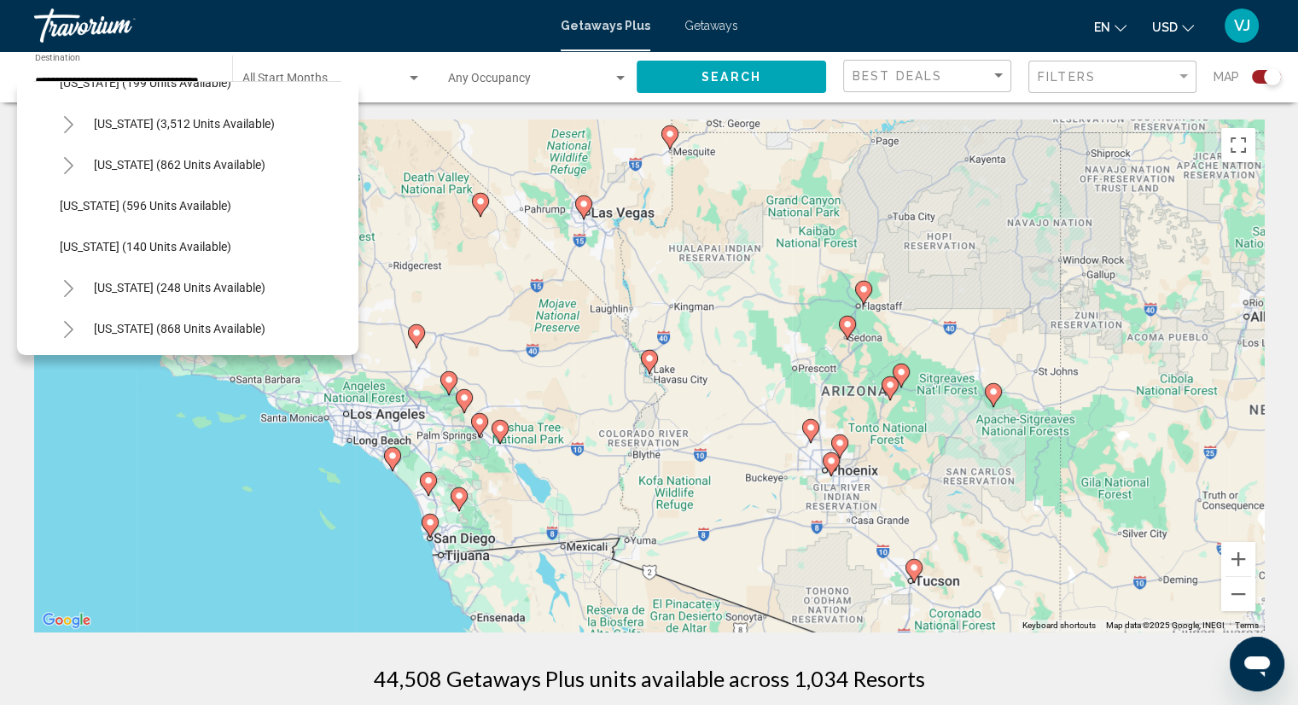
scroll to position [1183, 0]
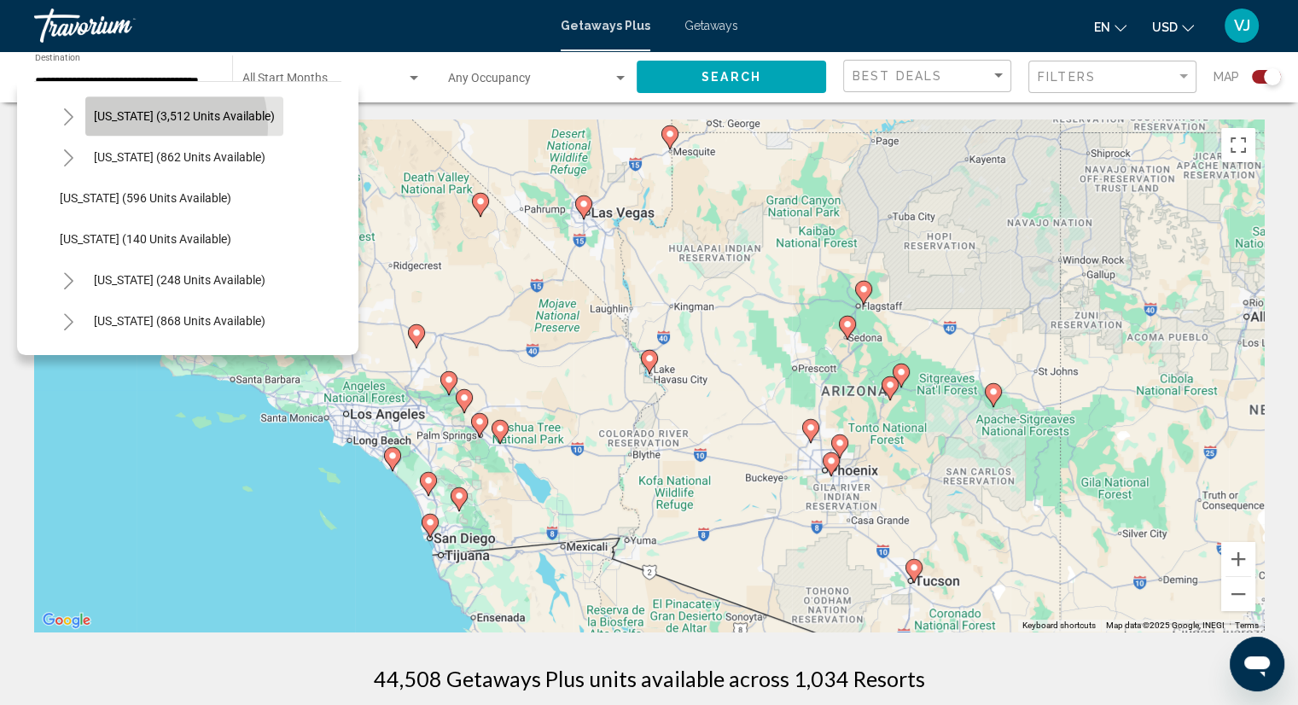
click at [140, 126] on button "[US_STATE] (3,512 units available)" at bounding box center [184, 115] width 198 height 39
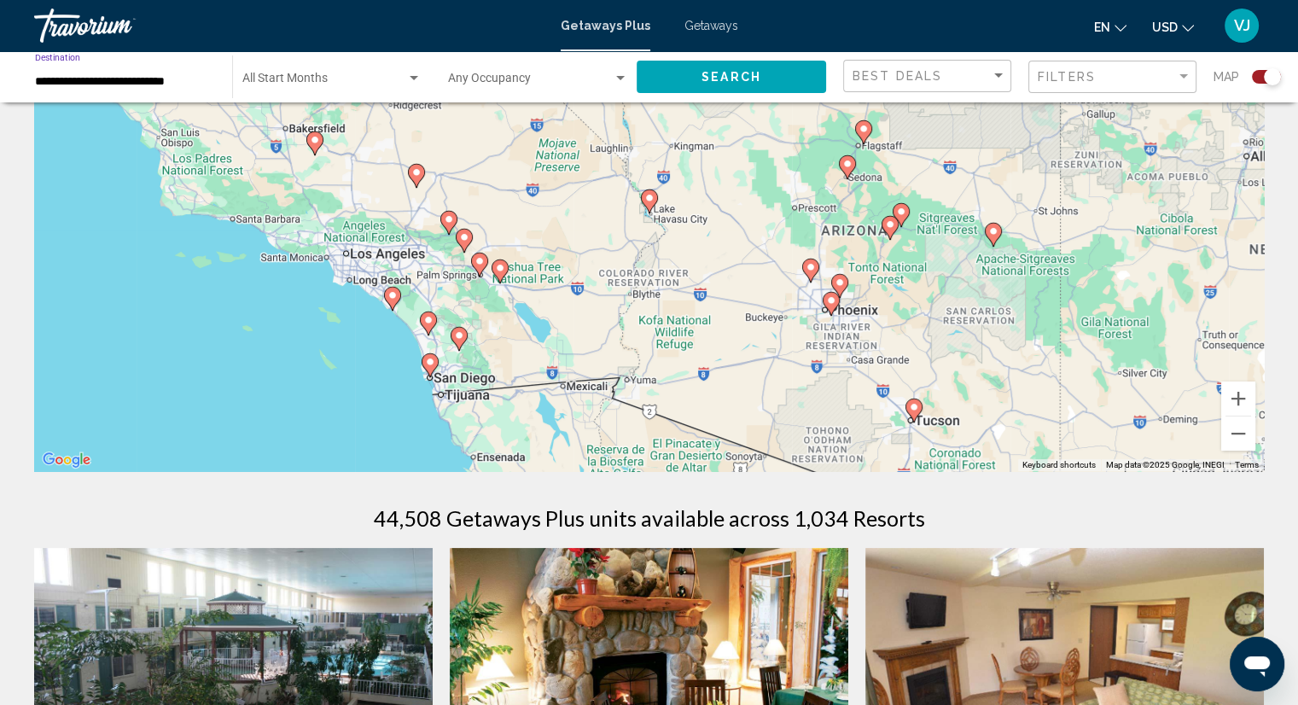
scroll to position [0, 0]
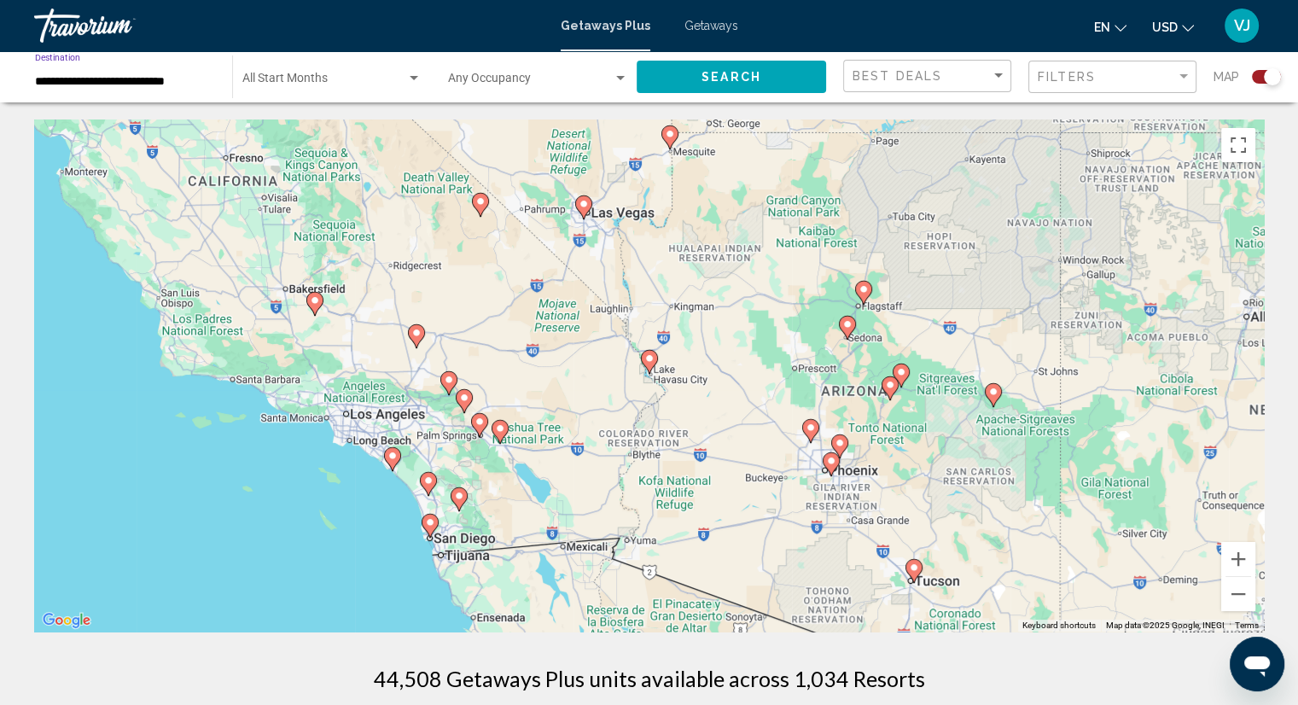
click at [90, 79] on input "**********" at bounding box center [125, 82] width 180 height 14
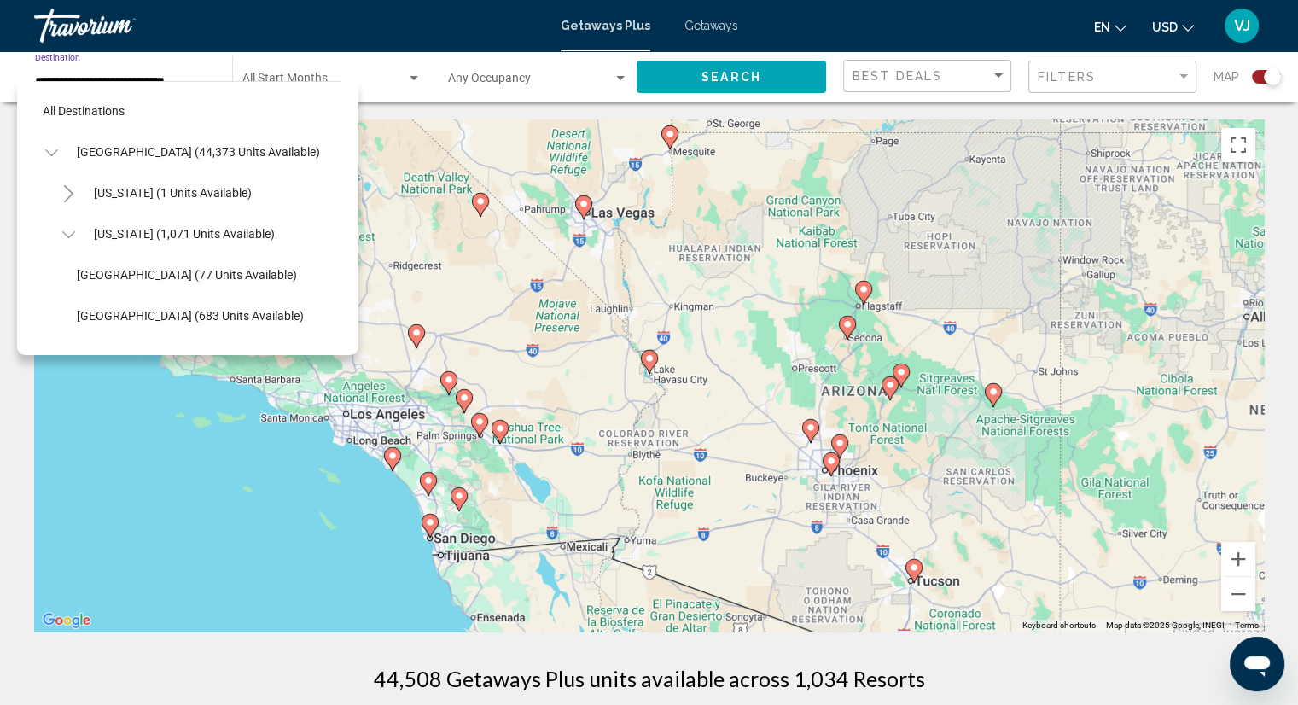
scroll to position [1091, 0]
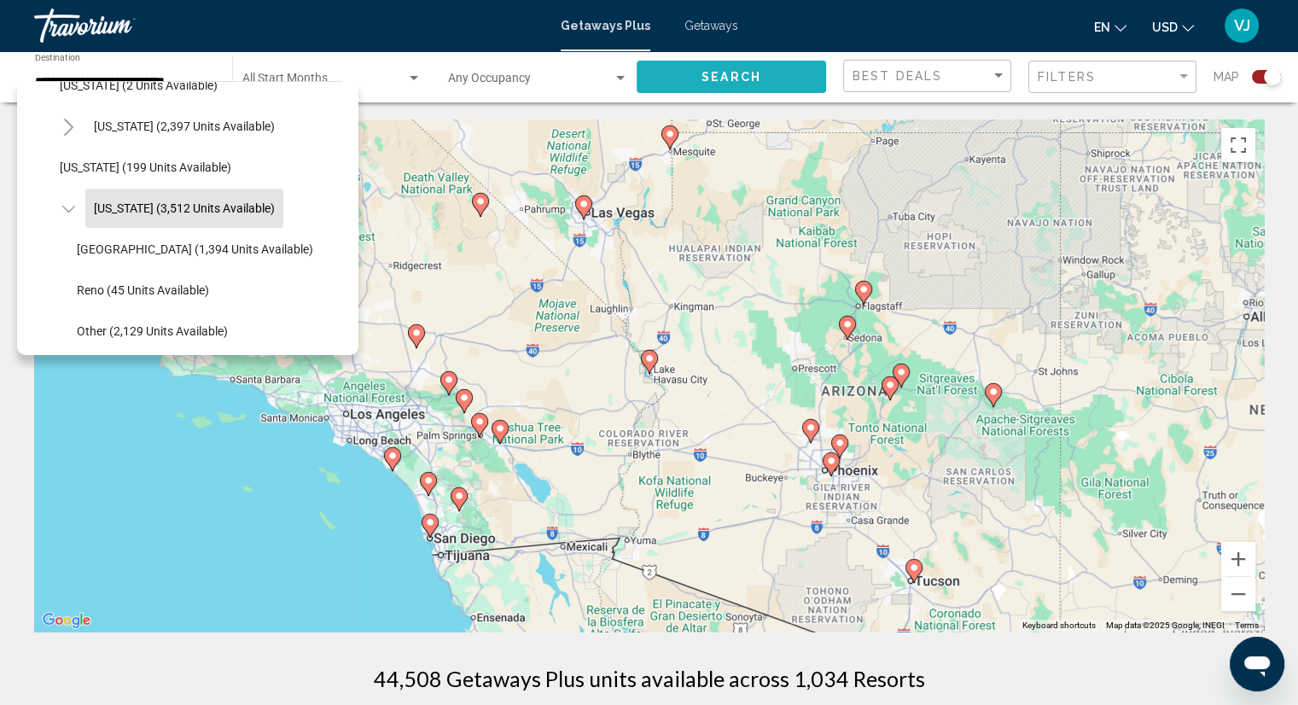
click at [761, 77] on button "Search" at bounding box center [731, 77] width 189 height 32
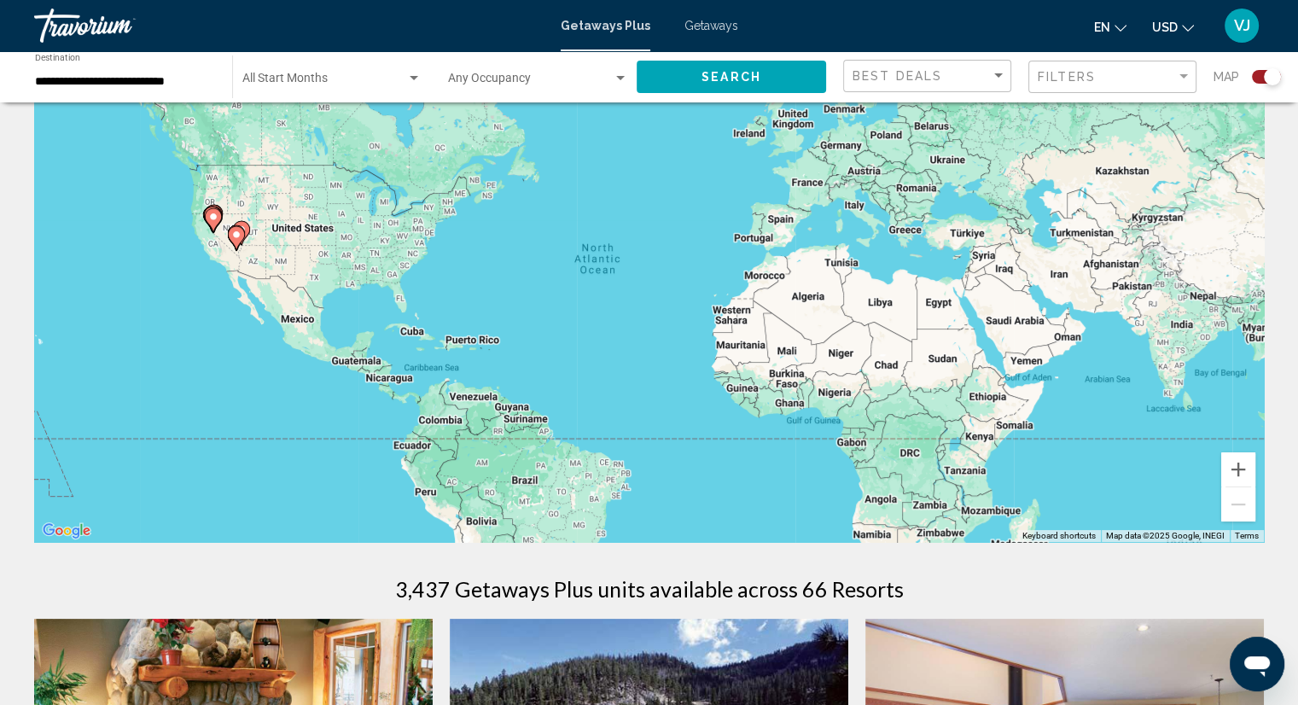
scroll to position [80, 0]
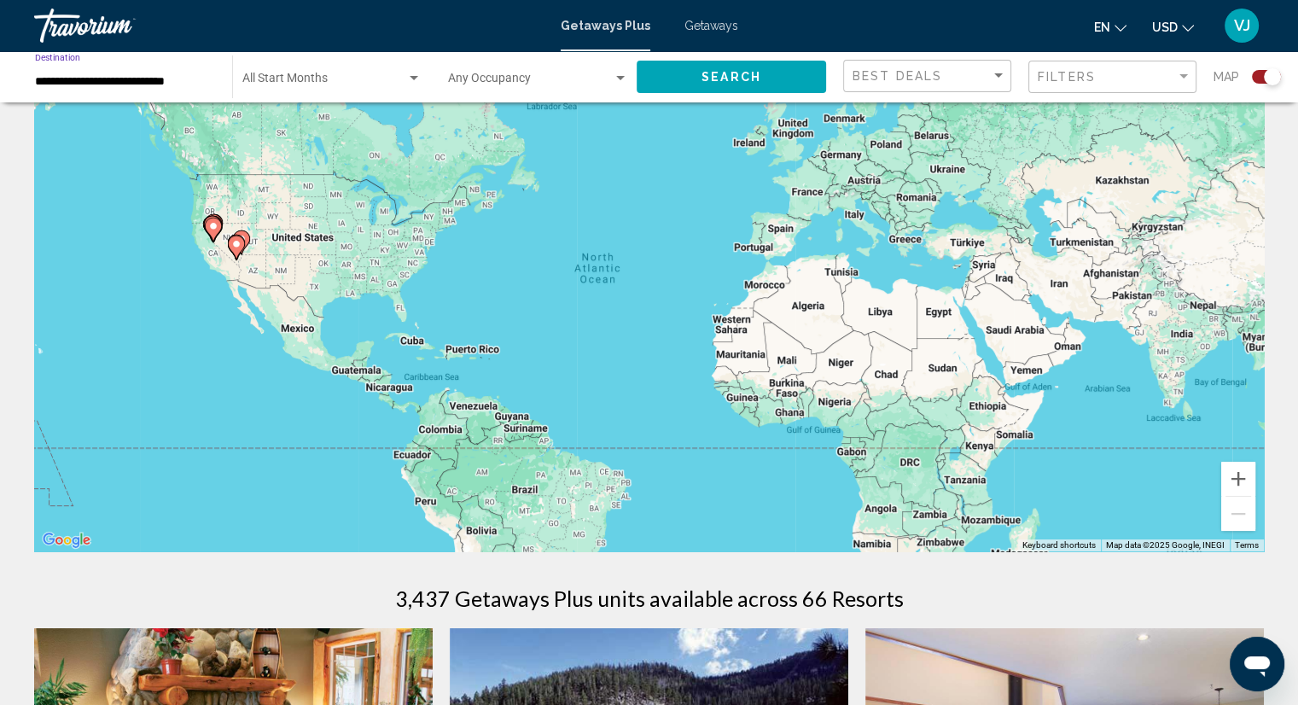
click at [126, 84] on input "**********" at bounding box center [125, 82] width 180 height 14
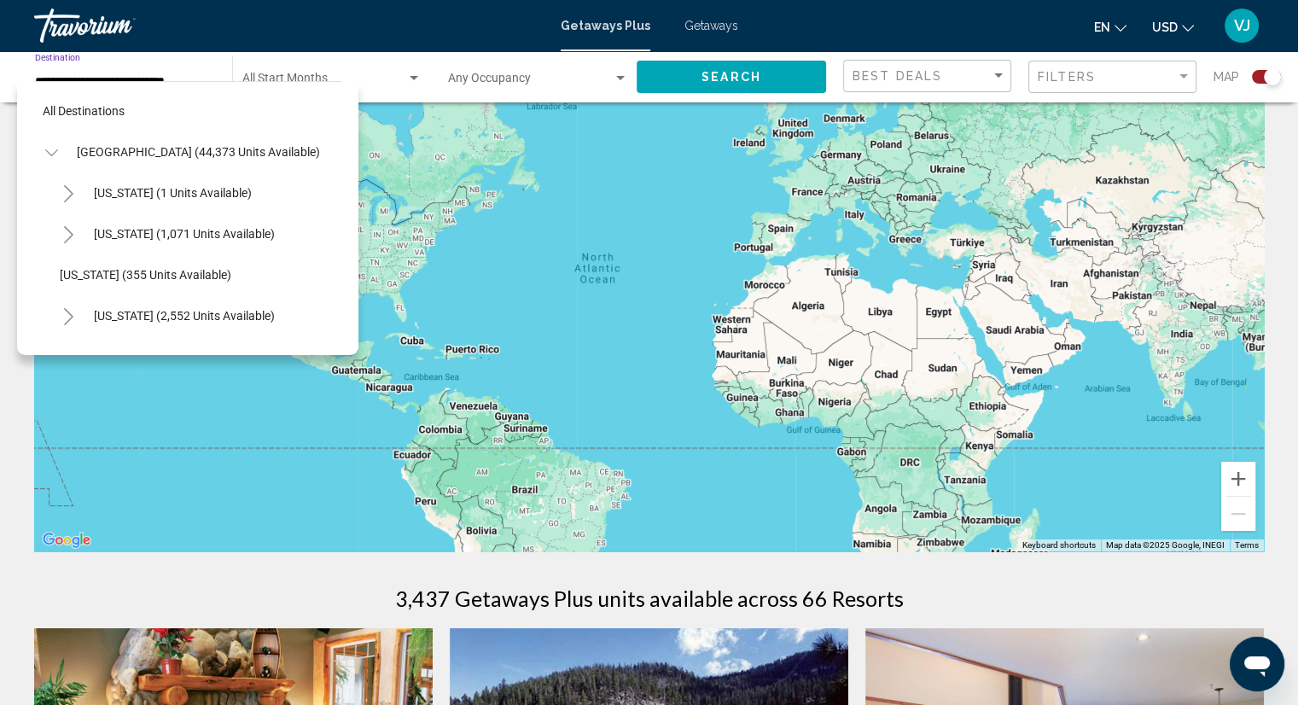
scroll to position [927, 0]
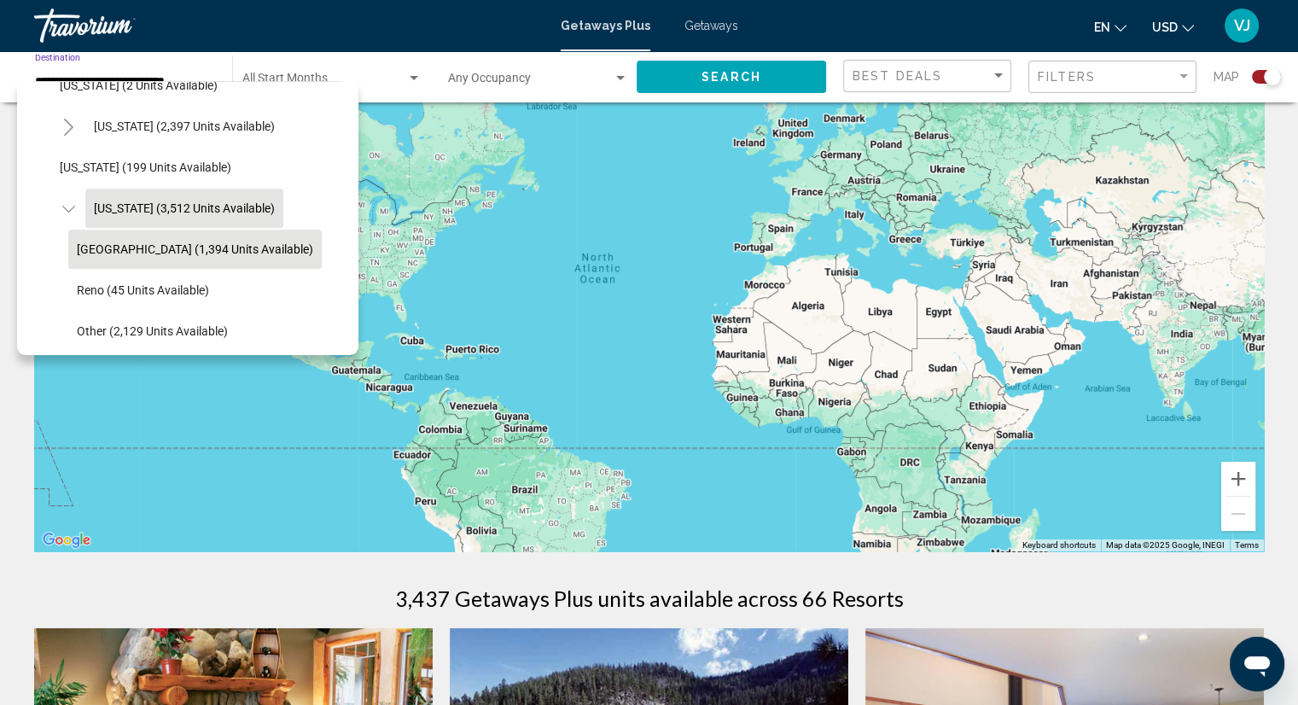
click at [140, 247] on span "[GEOGRAPHIC_DATA] (1,394 units available)" at bounding box center [195, 249] width 236 height 14
type input "**********"
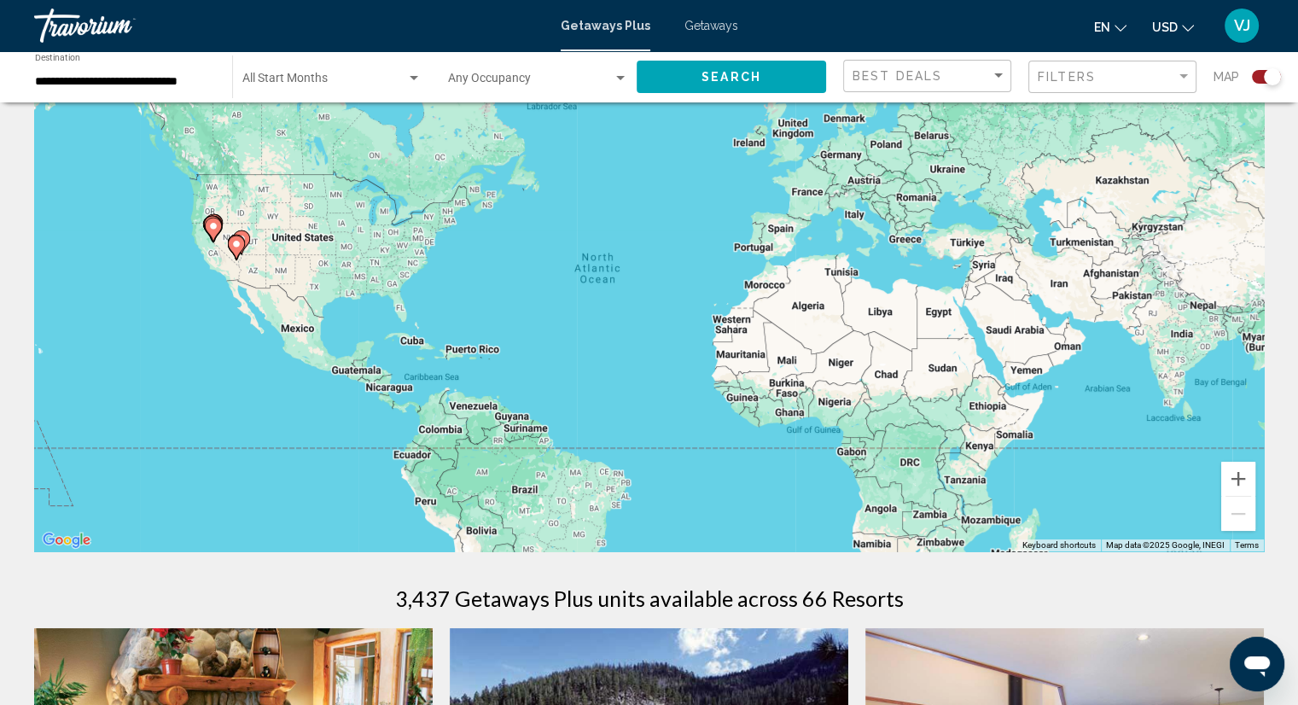
drag, startPoint x: 140, startPoint y: 247, endPoint x: 1044, endPoint y: 295, distance: 904.9
click at [1044, 295] on div "To navigate, press the arrow keys. To activate drag with keyboard, press Alt + …" at bounding box center [649, 295] width 1230 height 512
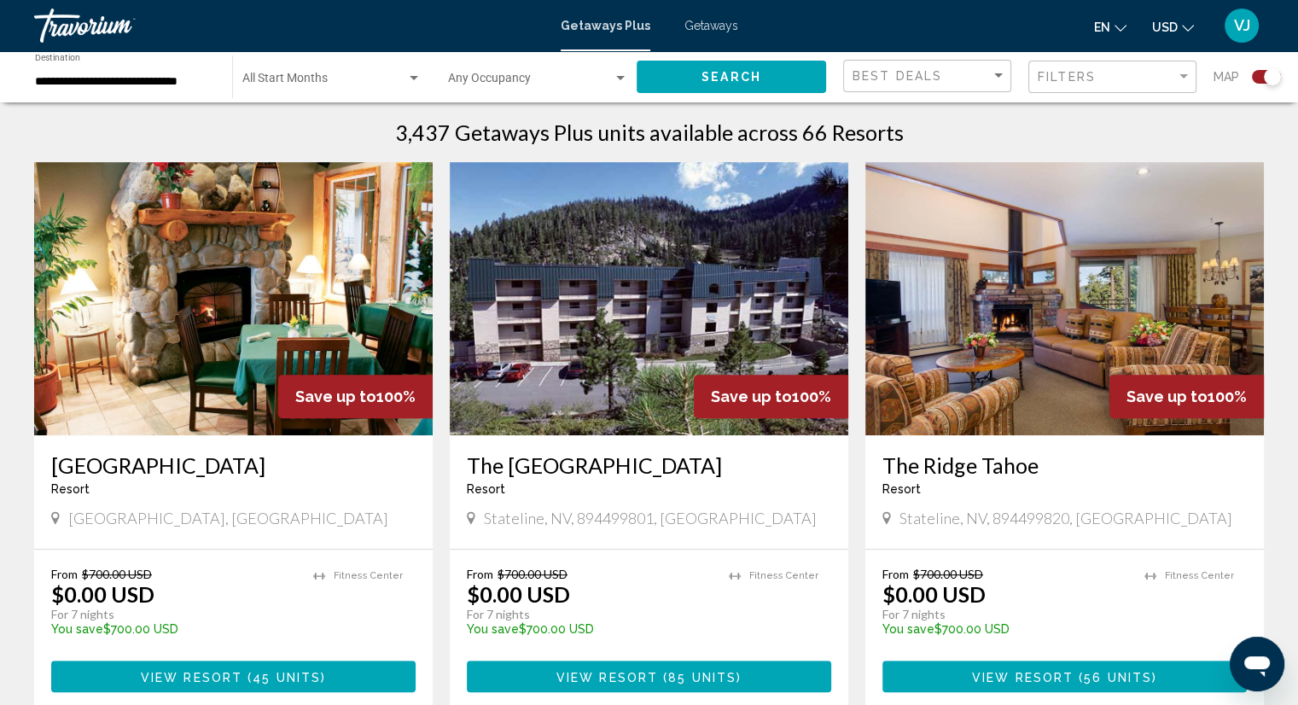
scroll to position [553, 0]
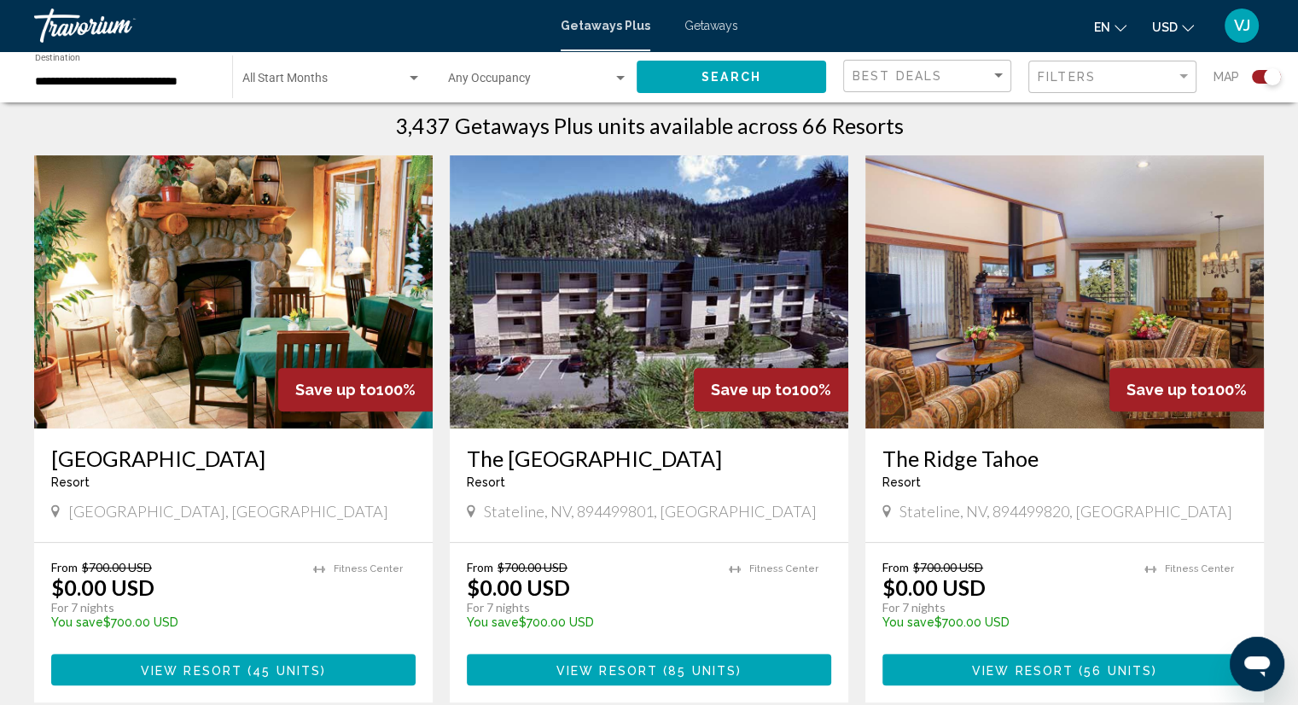
click at [710, 73] on span "Search" at bounding box center [731, 78] width 60 height 14
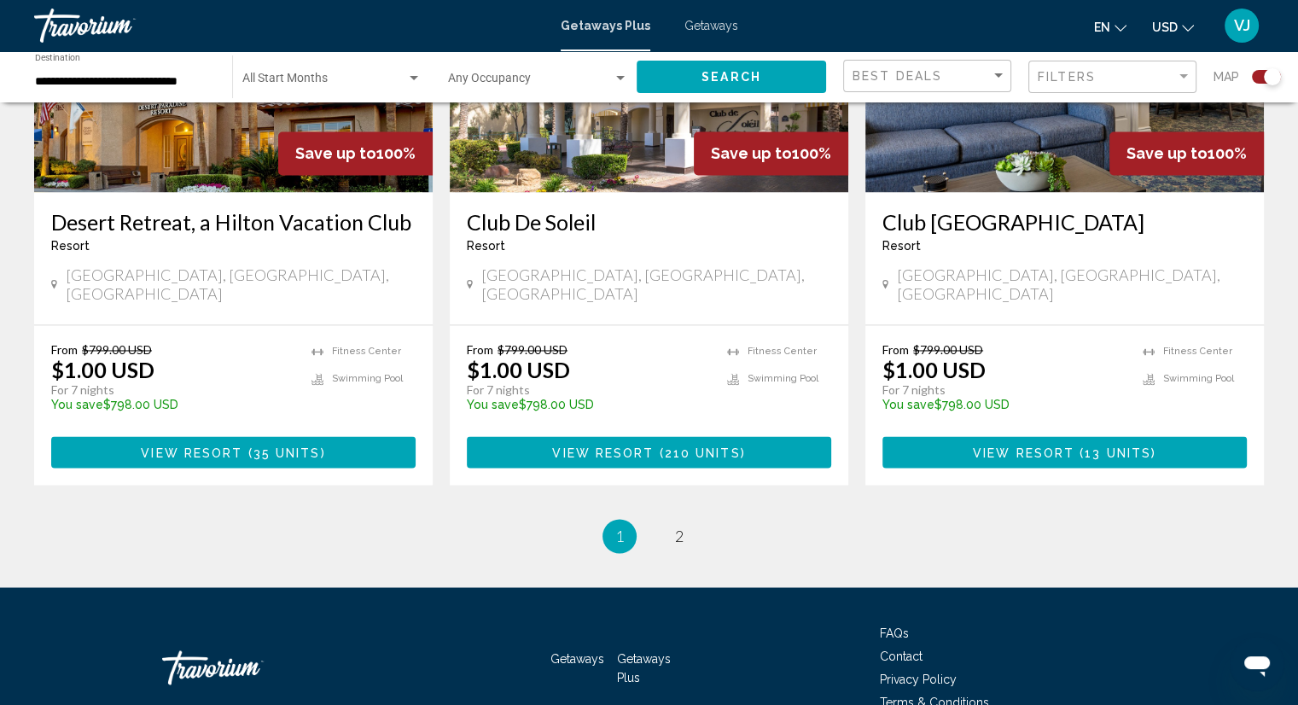
scroll to position [2643, 0]
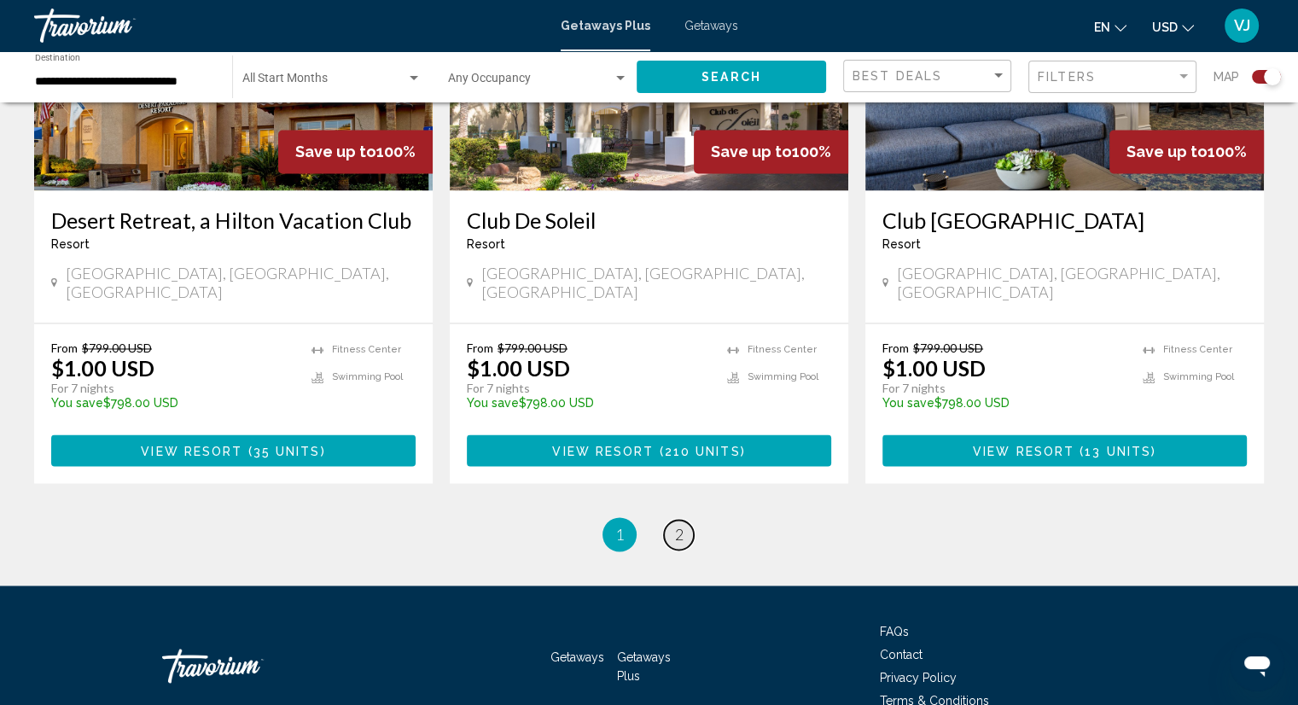
click at [675, 525] on span "2" at bounding box center [679, 534] width 9 height 19
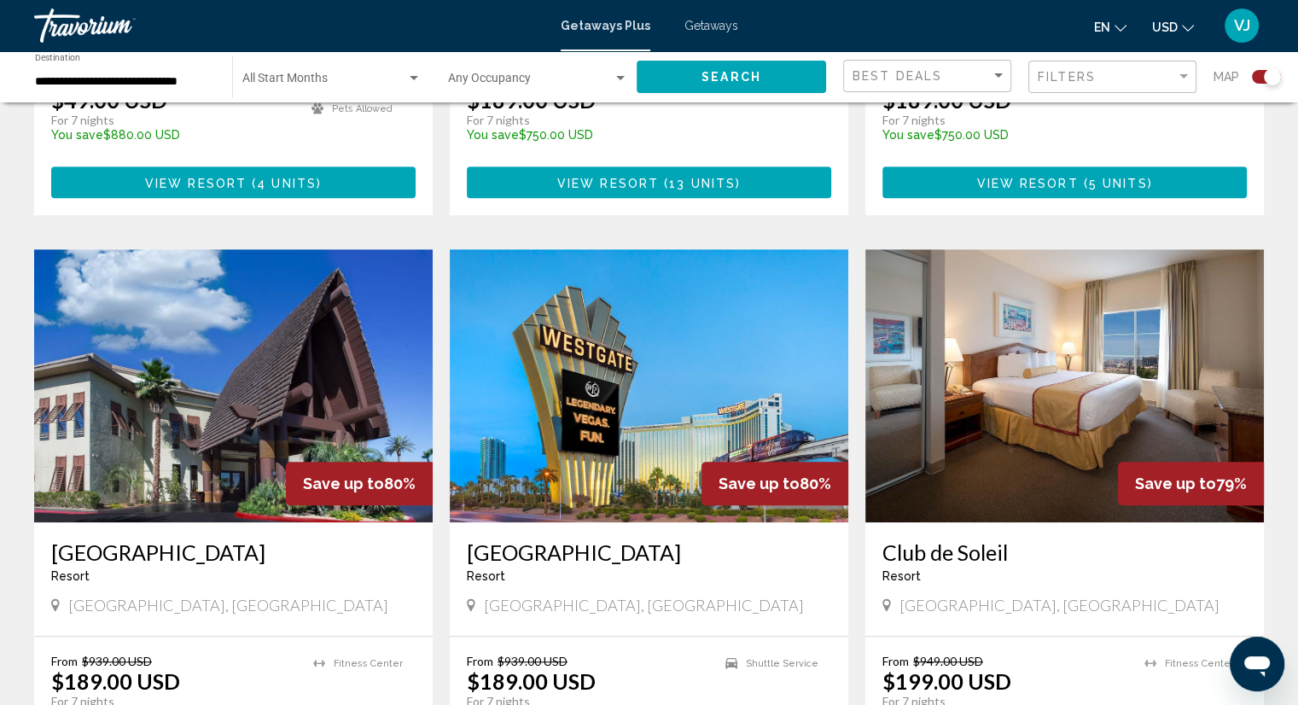
scroll to position [1058, 0]
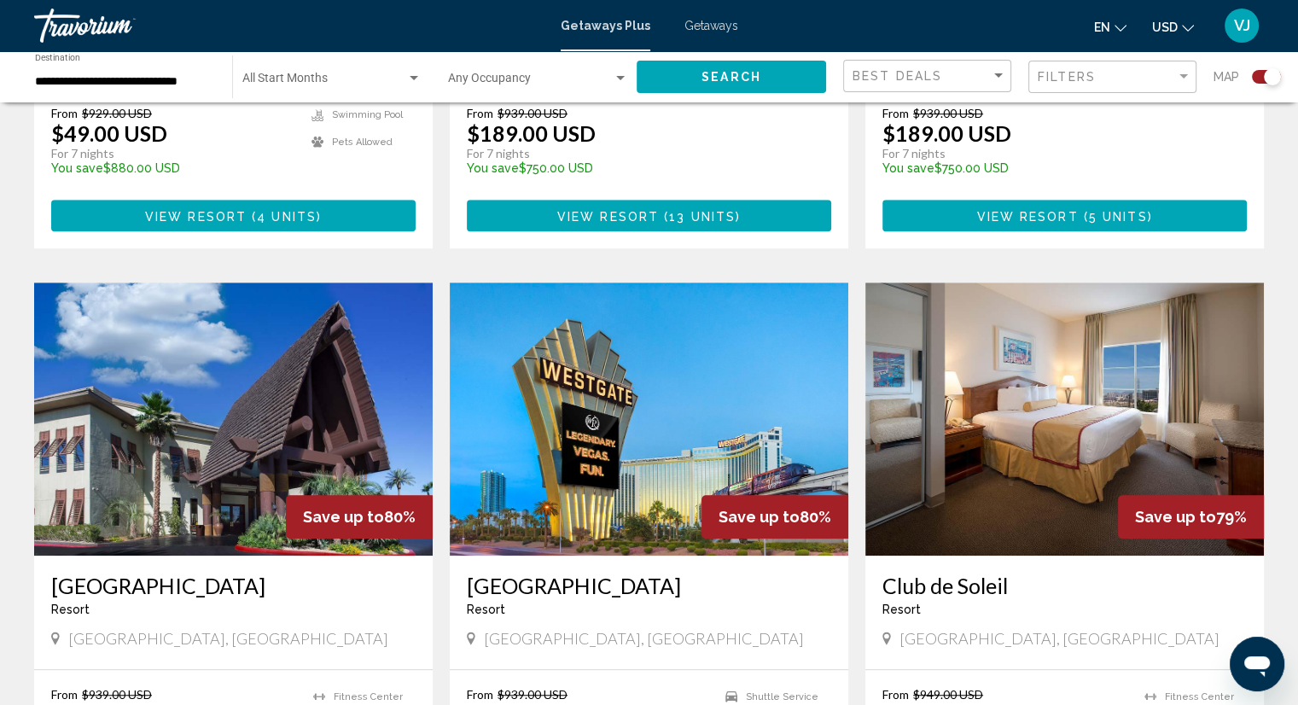
click at [1296, 341] on div "To navigate the map with touch gestures double-tap and hold your finger on the …" at bounding box center [649, 573] width 1298 height 3025
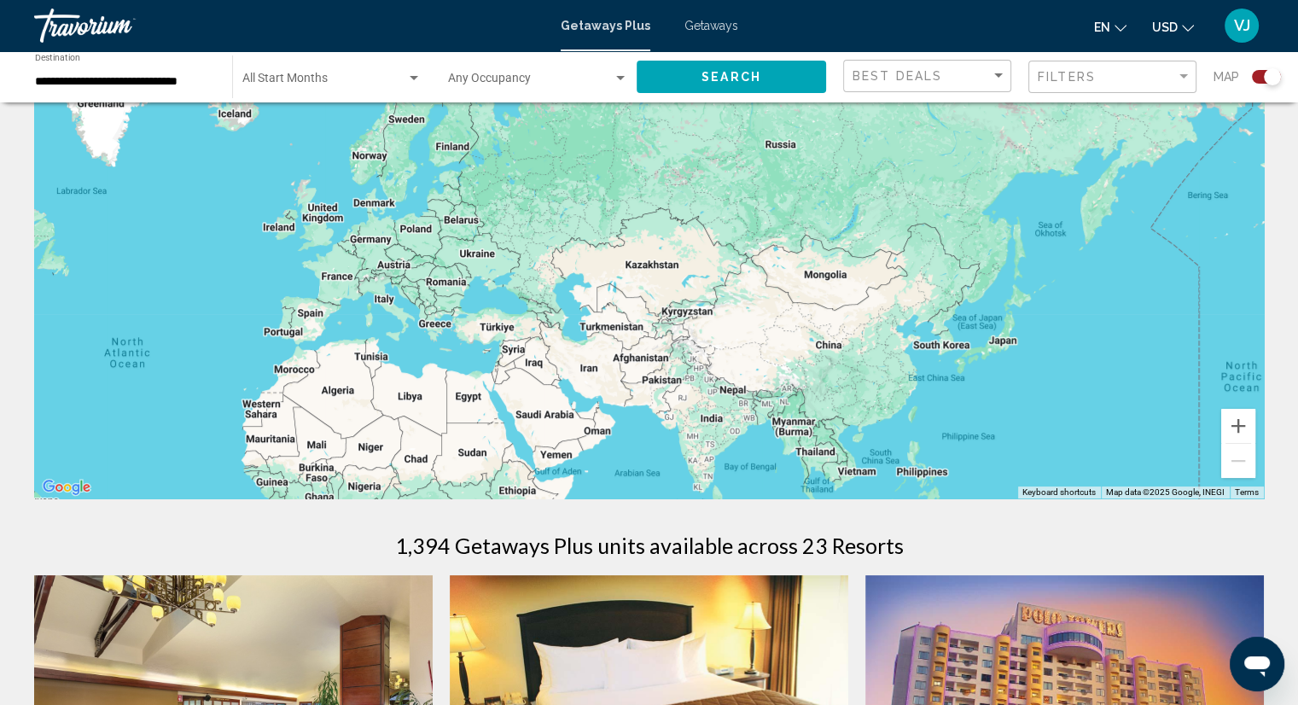
scroll to position [0, 0]
